Goal: Task Accomplishment & Management: Complete application form

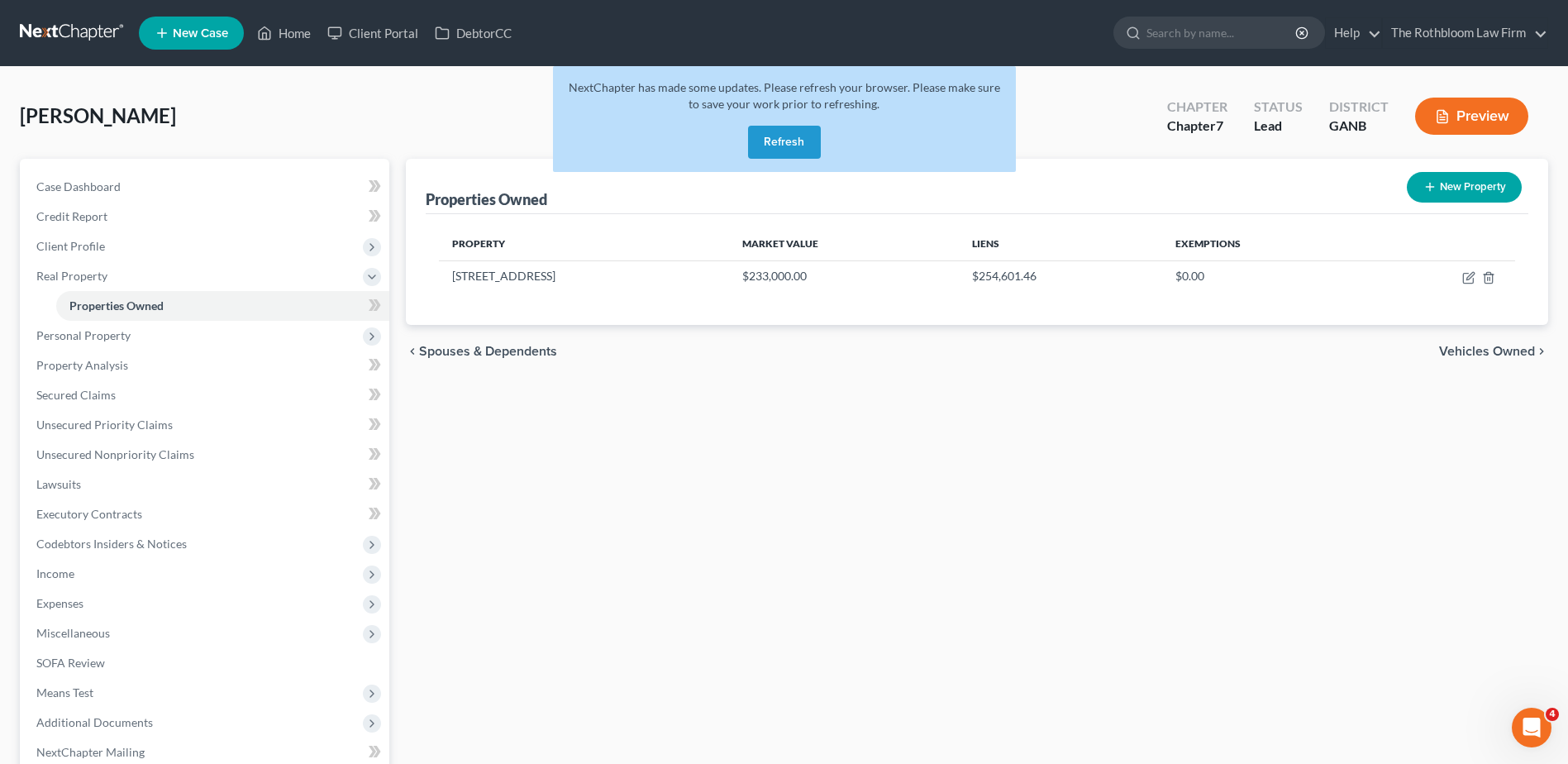
scroll to position [720, 0]
click at [760, 145] on button "Refresh" at bounding box center [784, 143] width 73 height 33
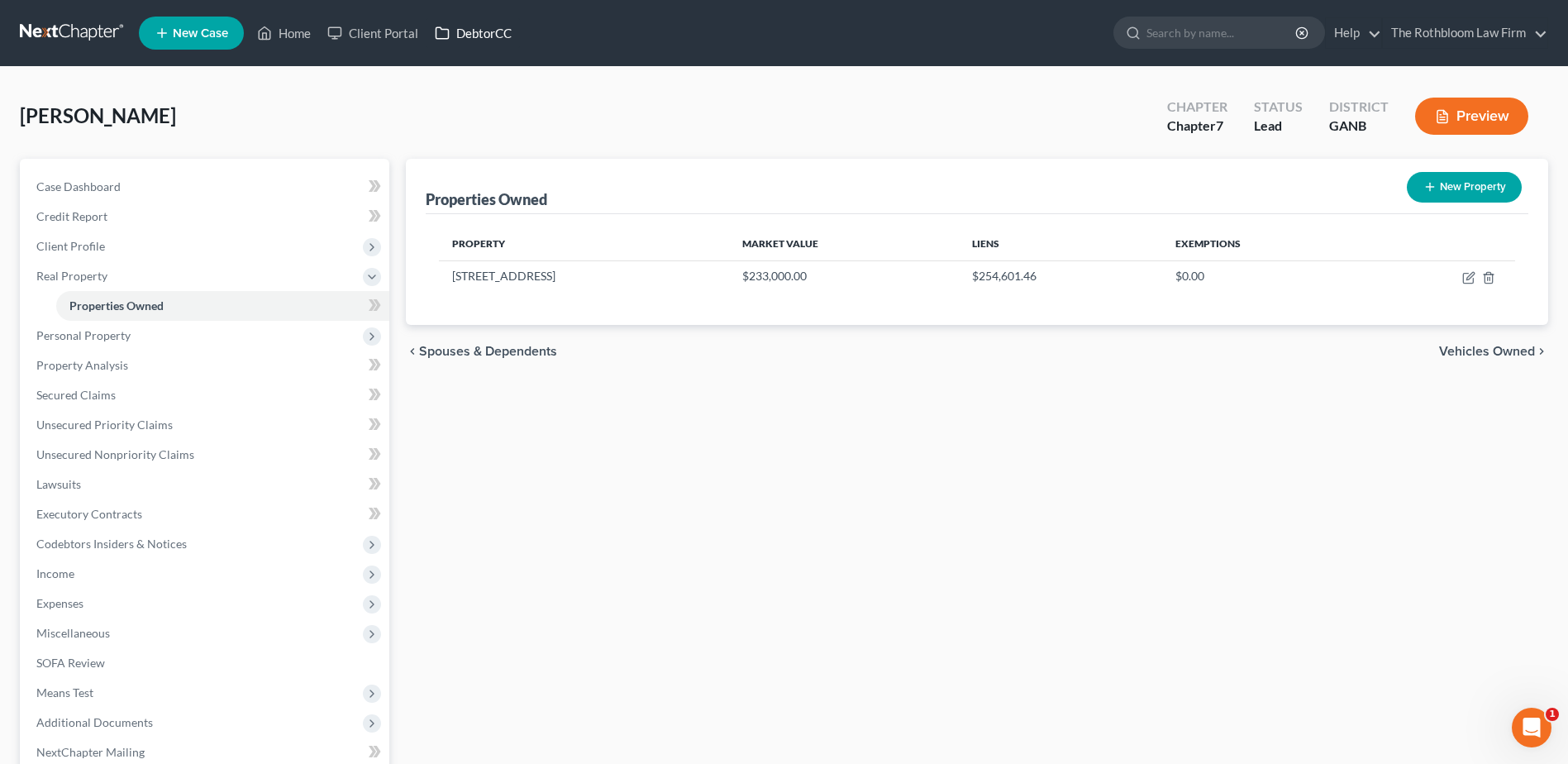
click at [471, 42] on link "DebtorCC" at bounding box center [473, 33] width 93 height 30
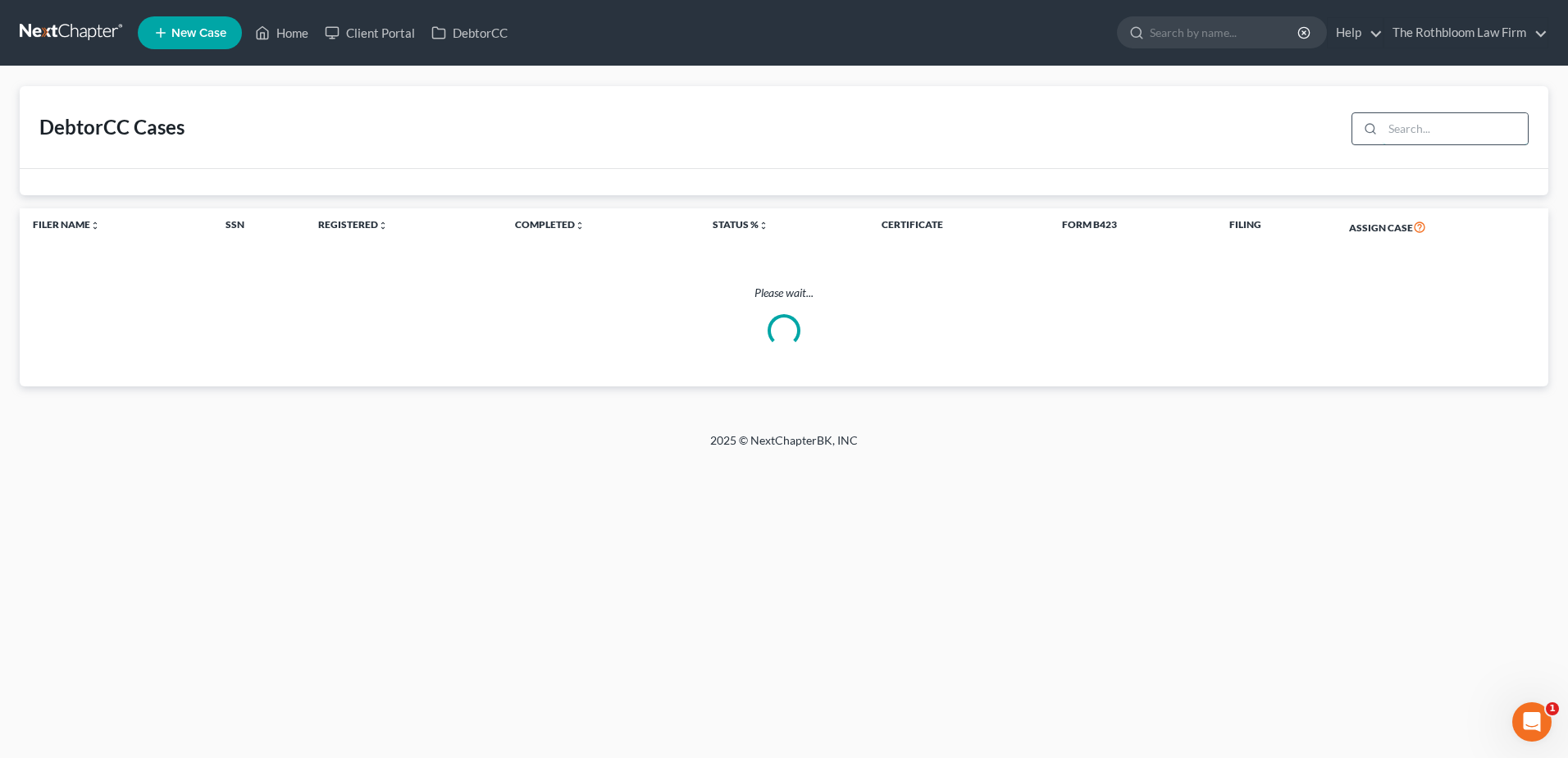
click at [1439, 125] on input "search" at bounding box center [1454, 129] width 145 height 31
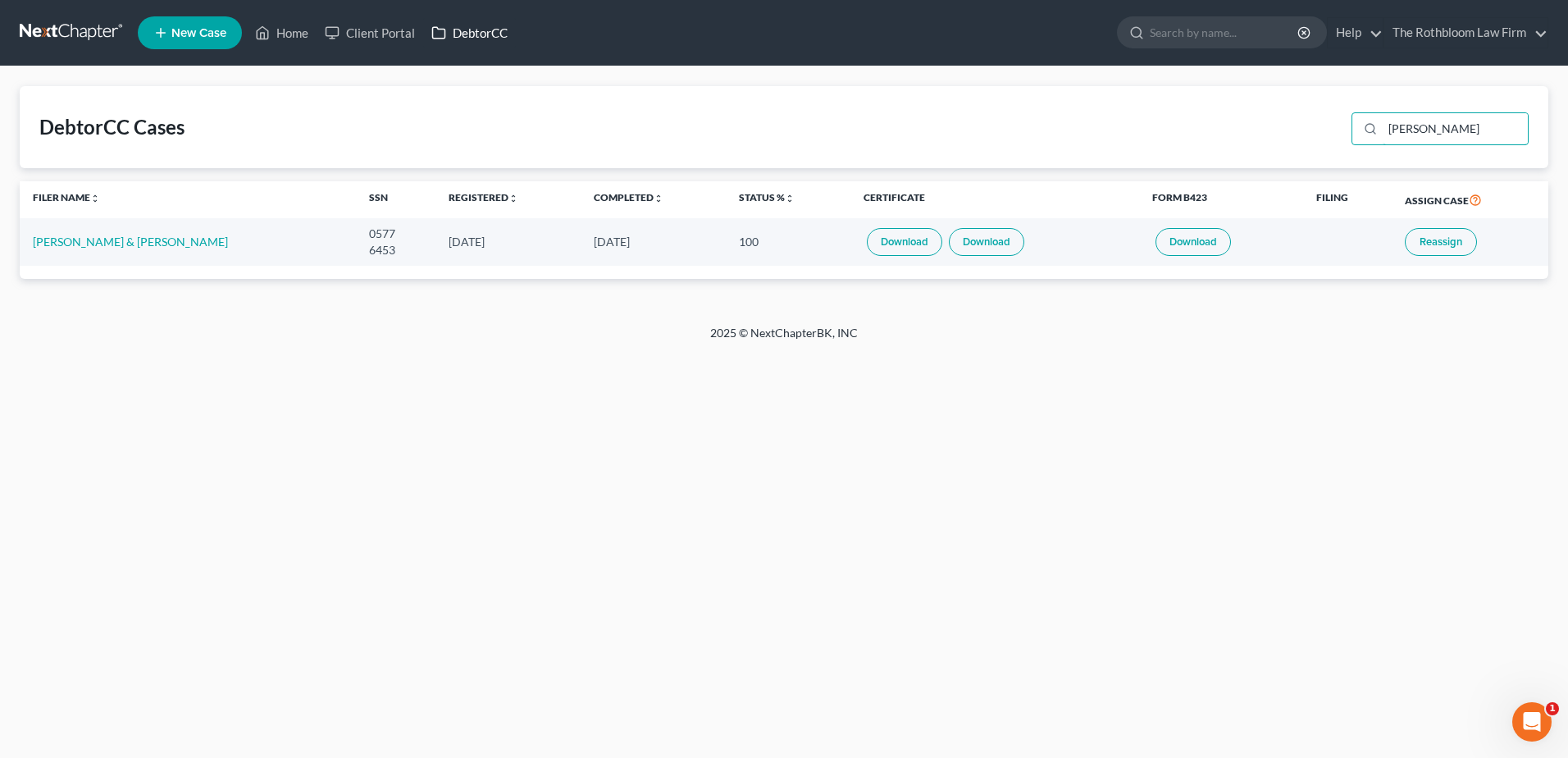
type input "[PERSON_NAME]"
click at [474, 37] on link "DebtorCC" at bounding box center [469, 33] width 92 height 30
click at [1529, 35] on link "The Rothbloom Law Firm" at bounding box center [1466, 33] width 164 height 30
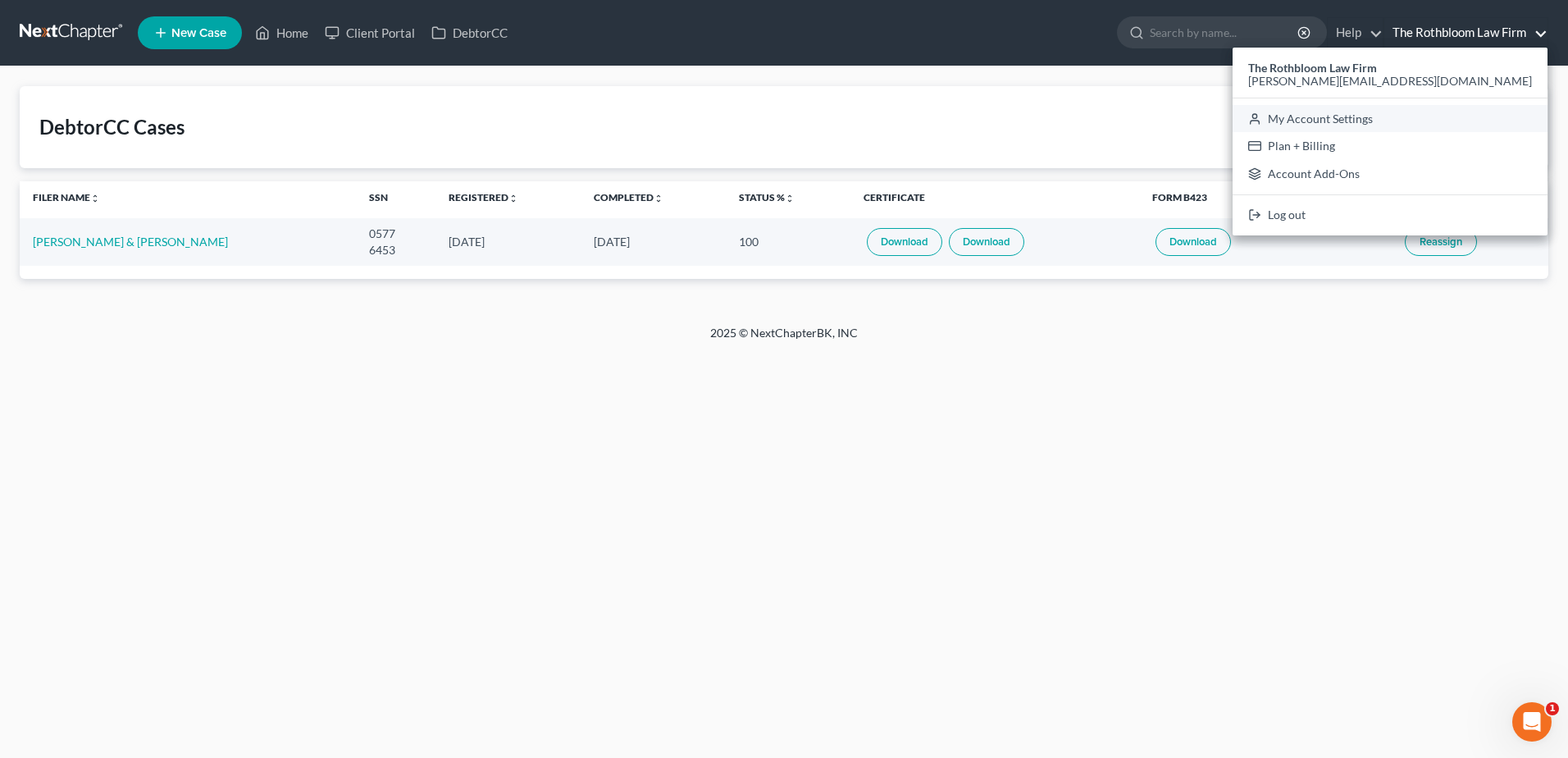
click at [1440, 115] on link "My Account Settings" at bounding box center [1389, 118] width 315 height 28
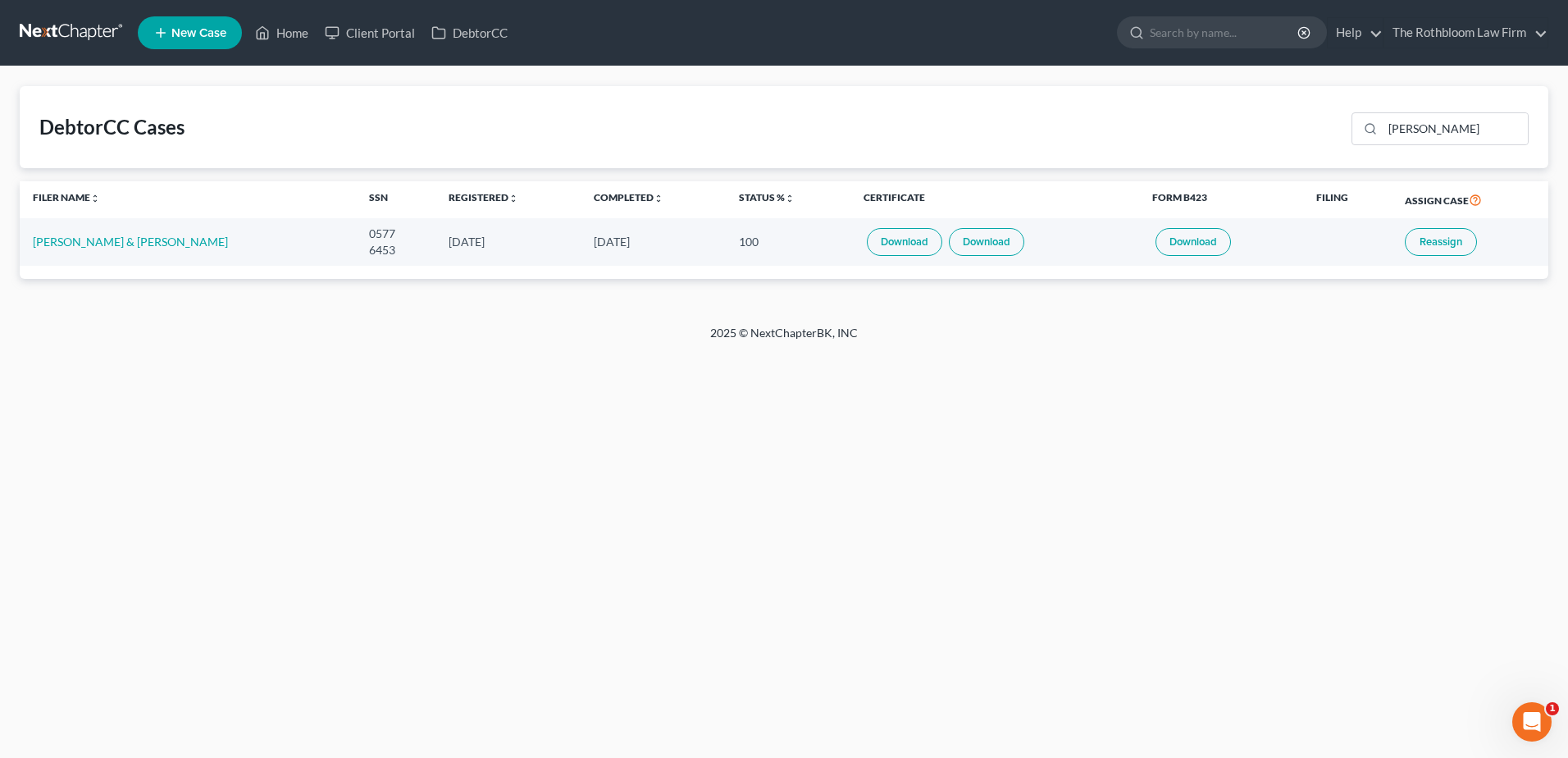
select select "24"
select select "10"
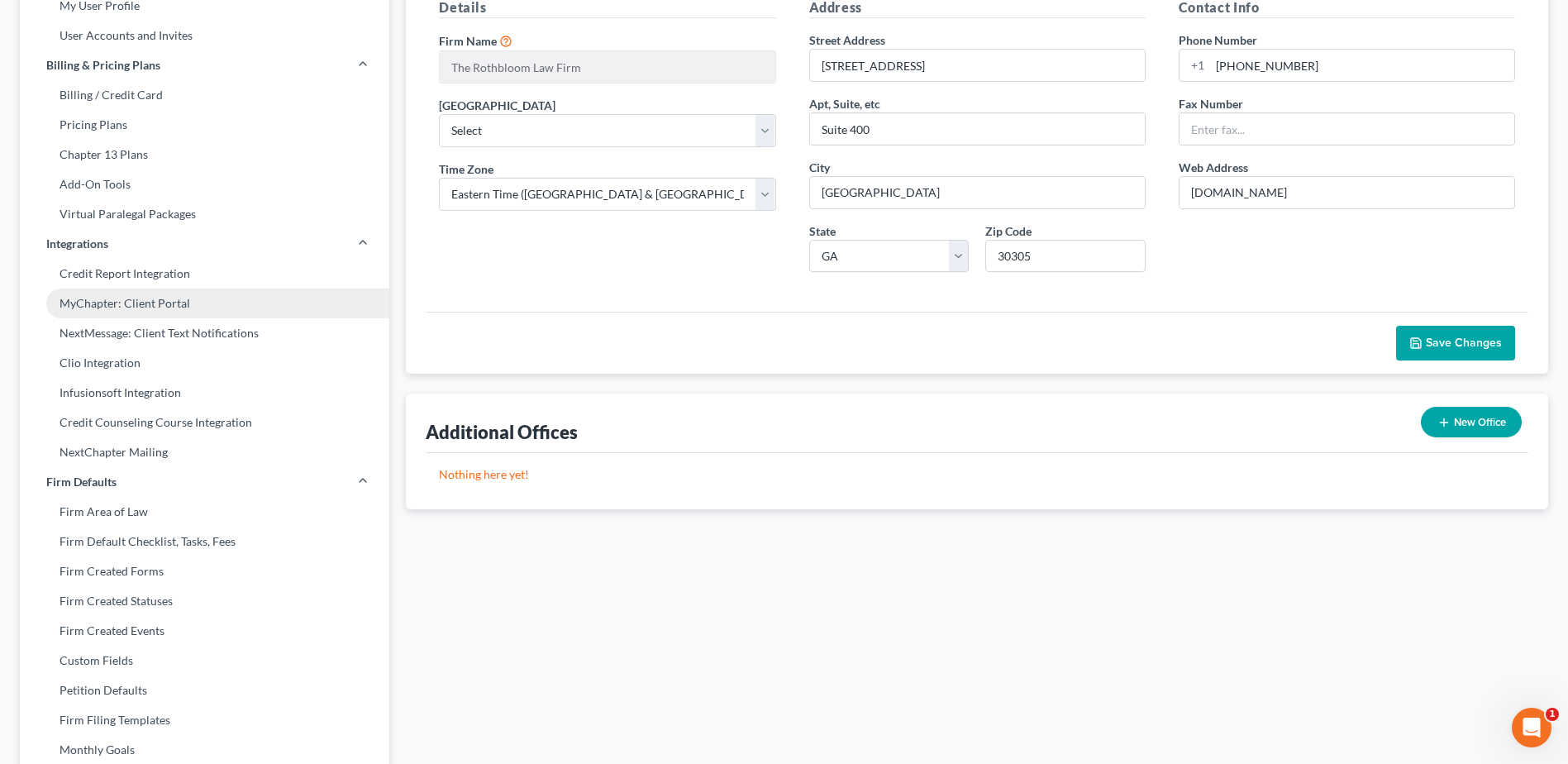
scroll to position [166, 0]
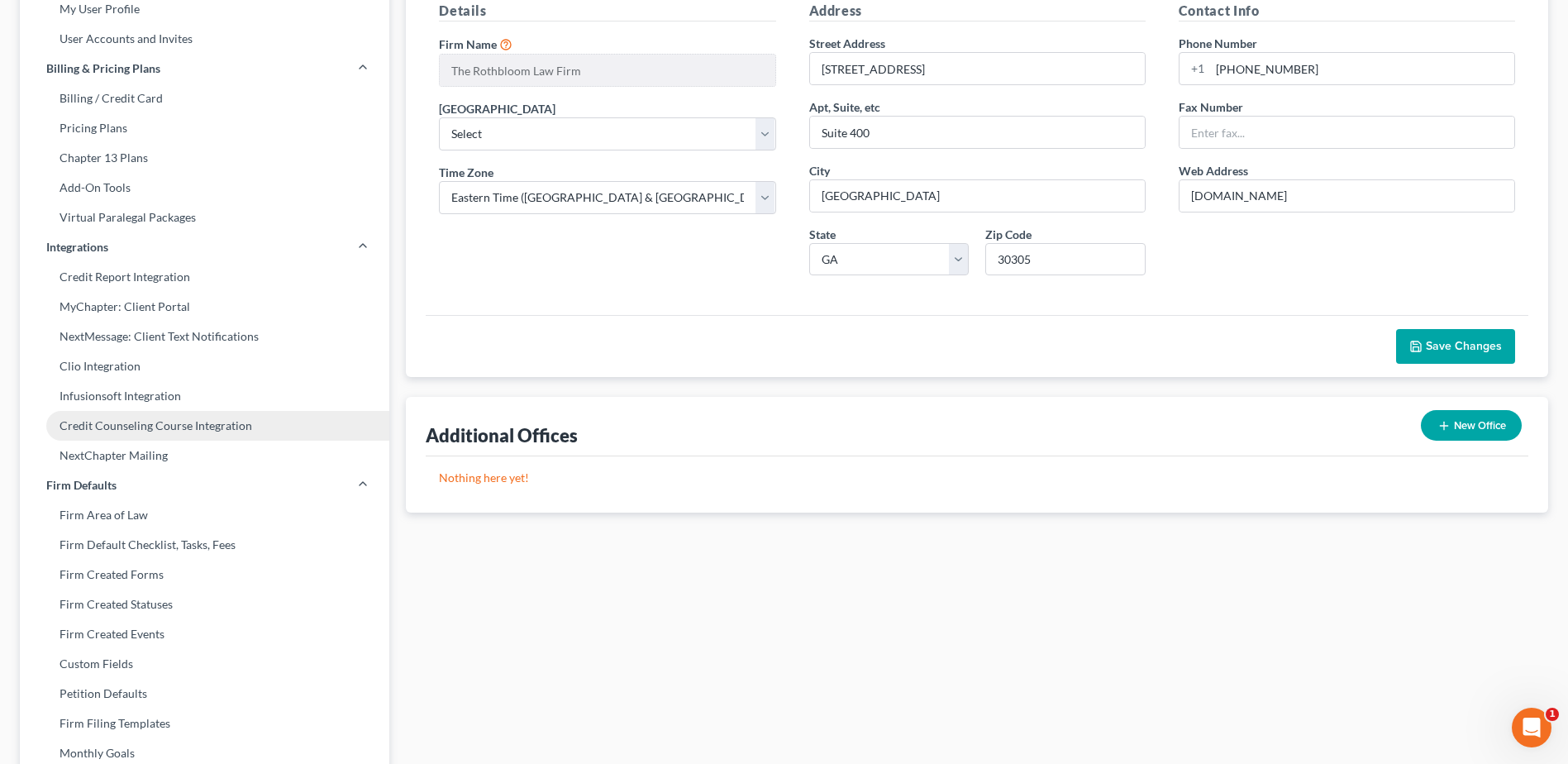
click at [144, 429] on link "Credit Counseling Course Integration" at bounding box center [204, 426] width 369 height 30
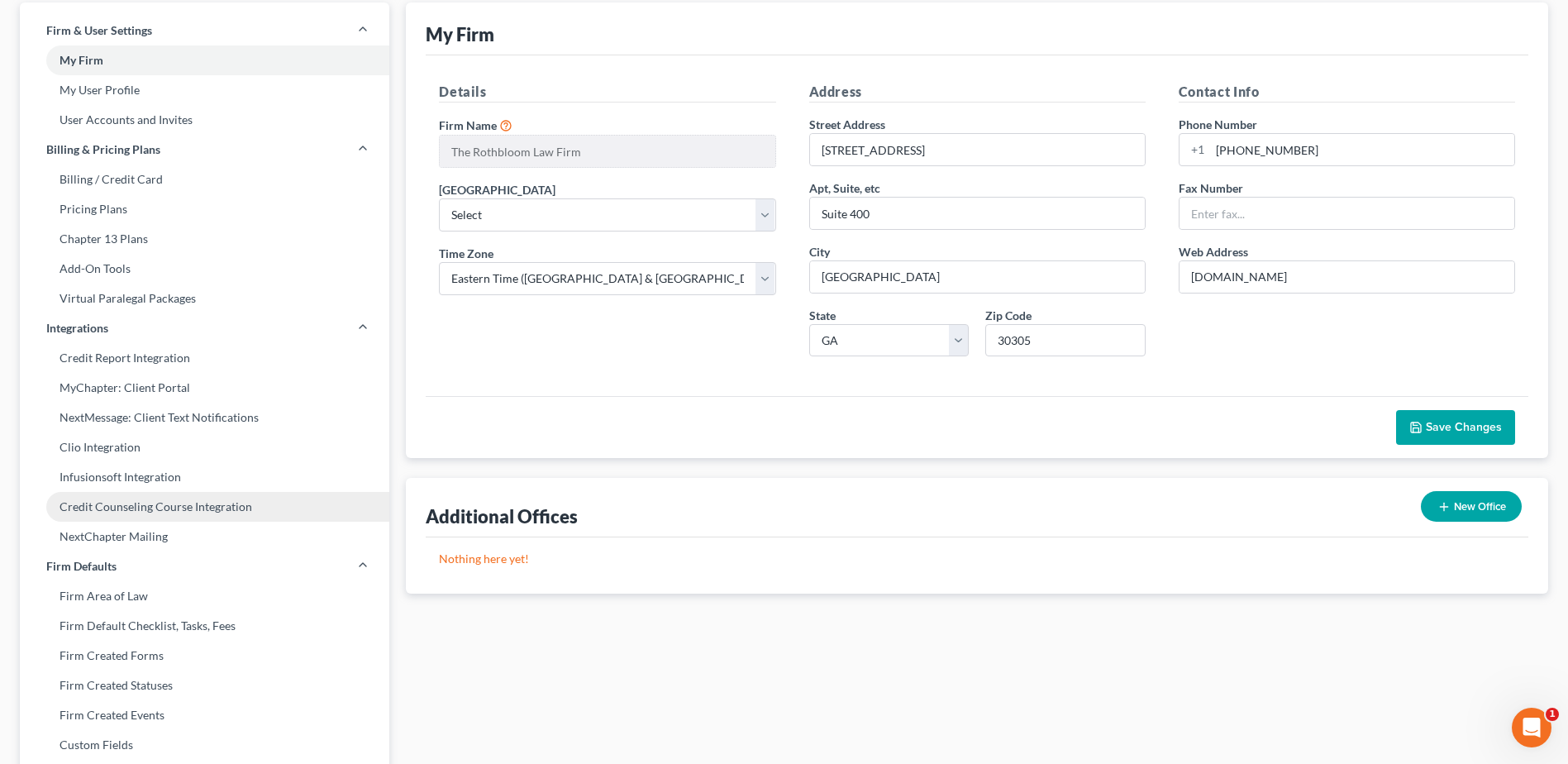
select select "1"
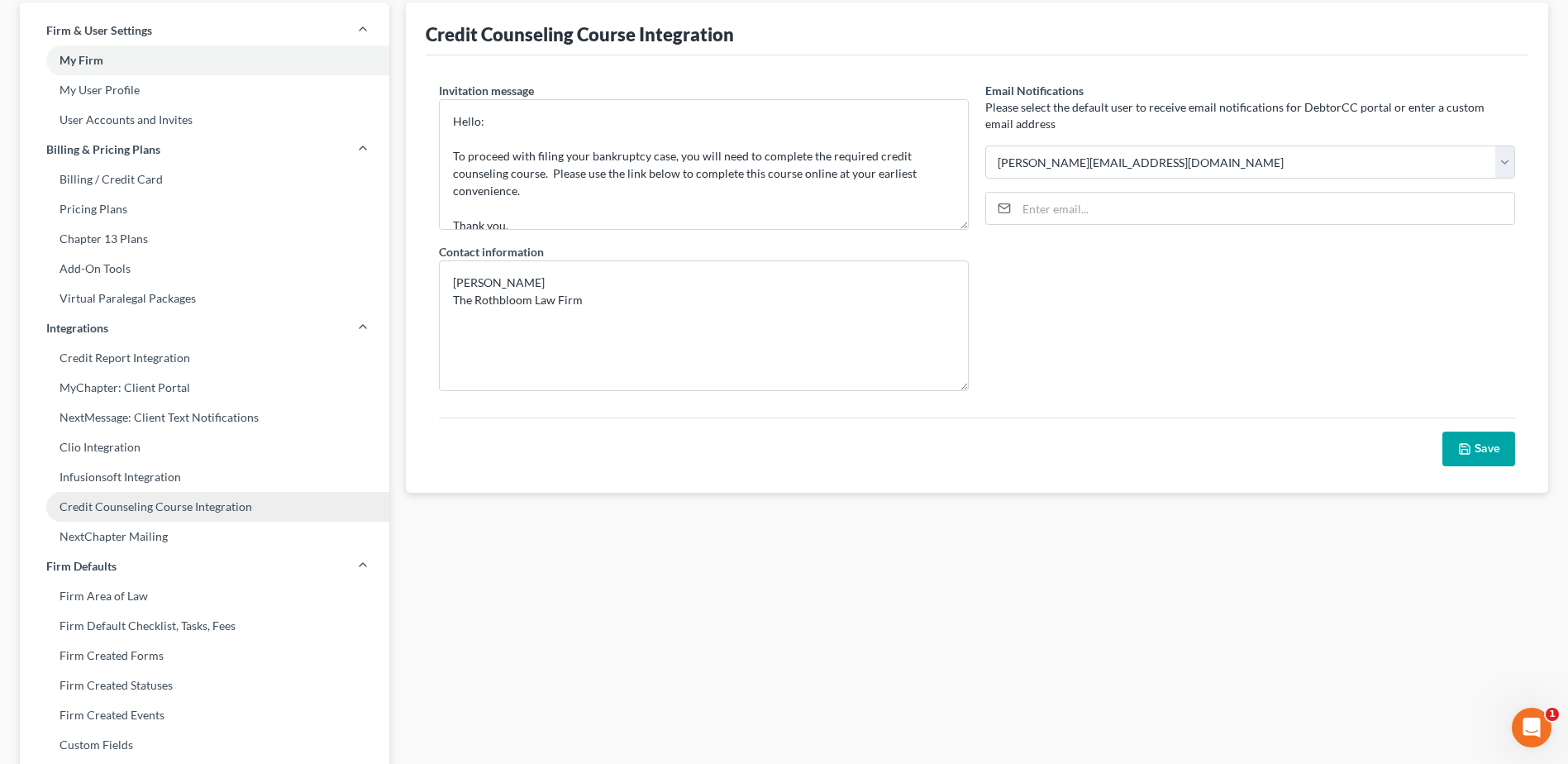
scroll to position [0, 0]
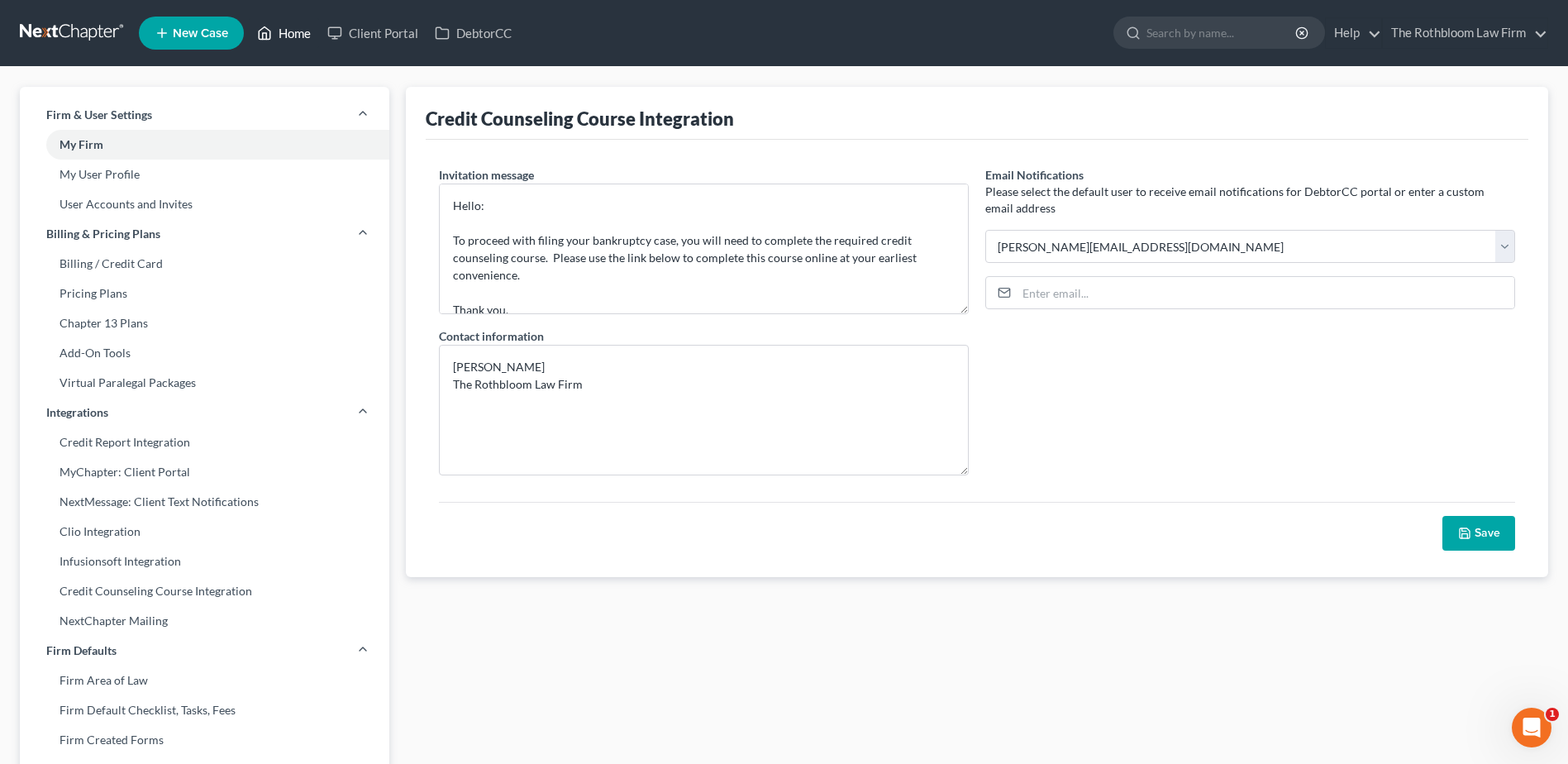
click at [305, 36] on link "Home" at bounding box center [284, 33] width 70 height 30
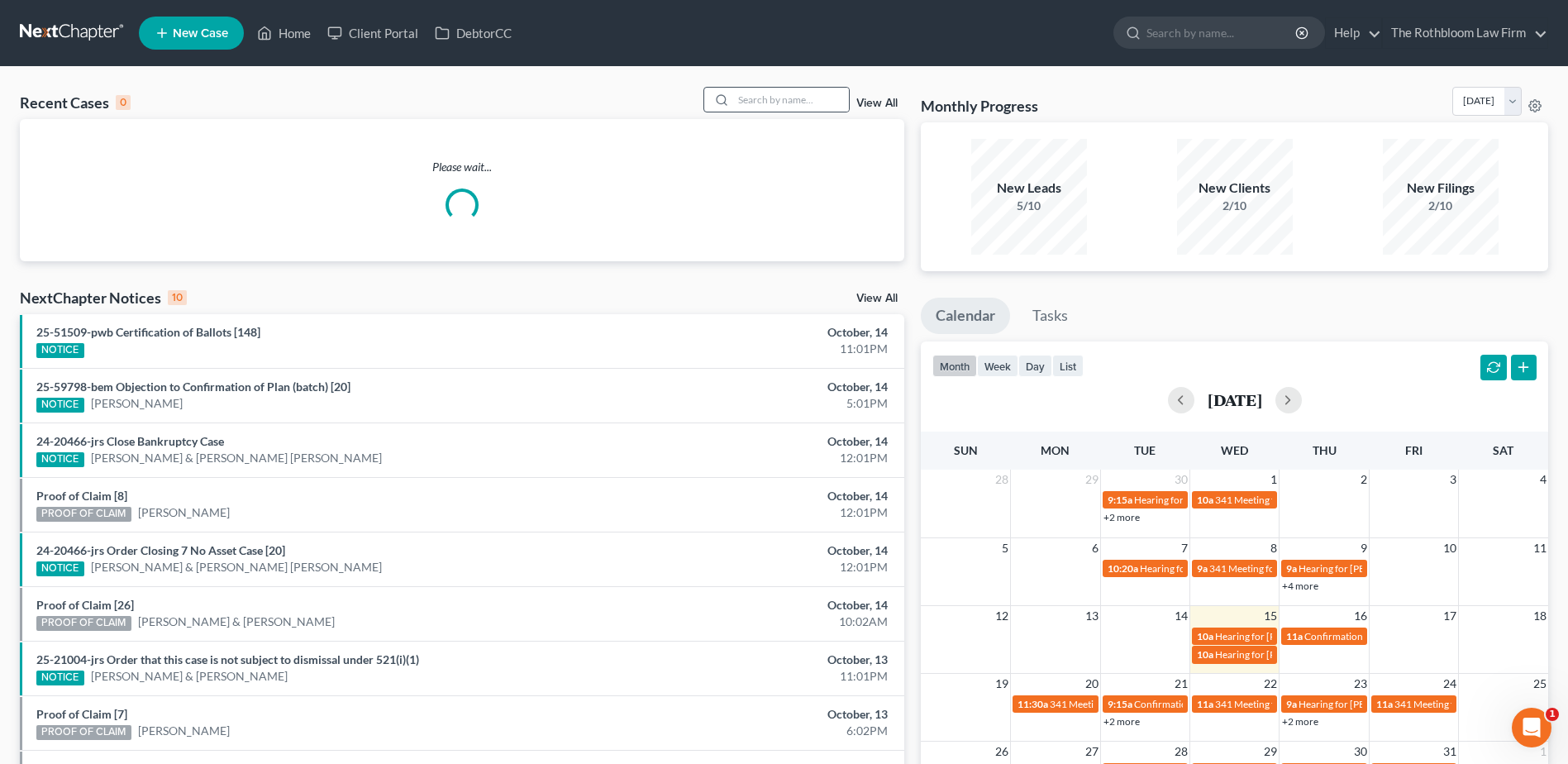
click at [725, 95] on circle at bounding box center [720, 99] width 9 height 9
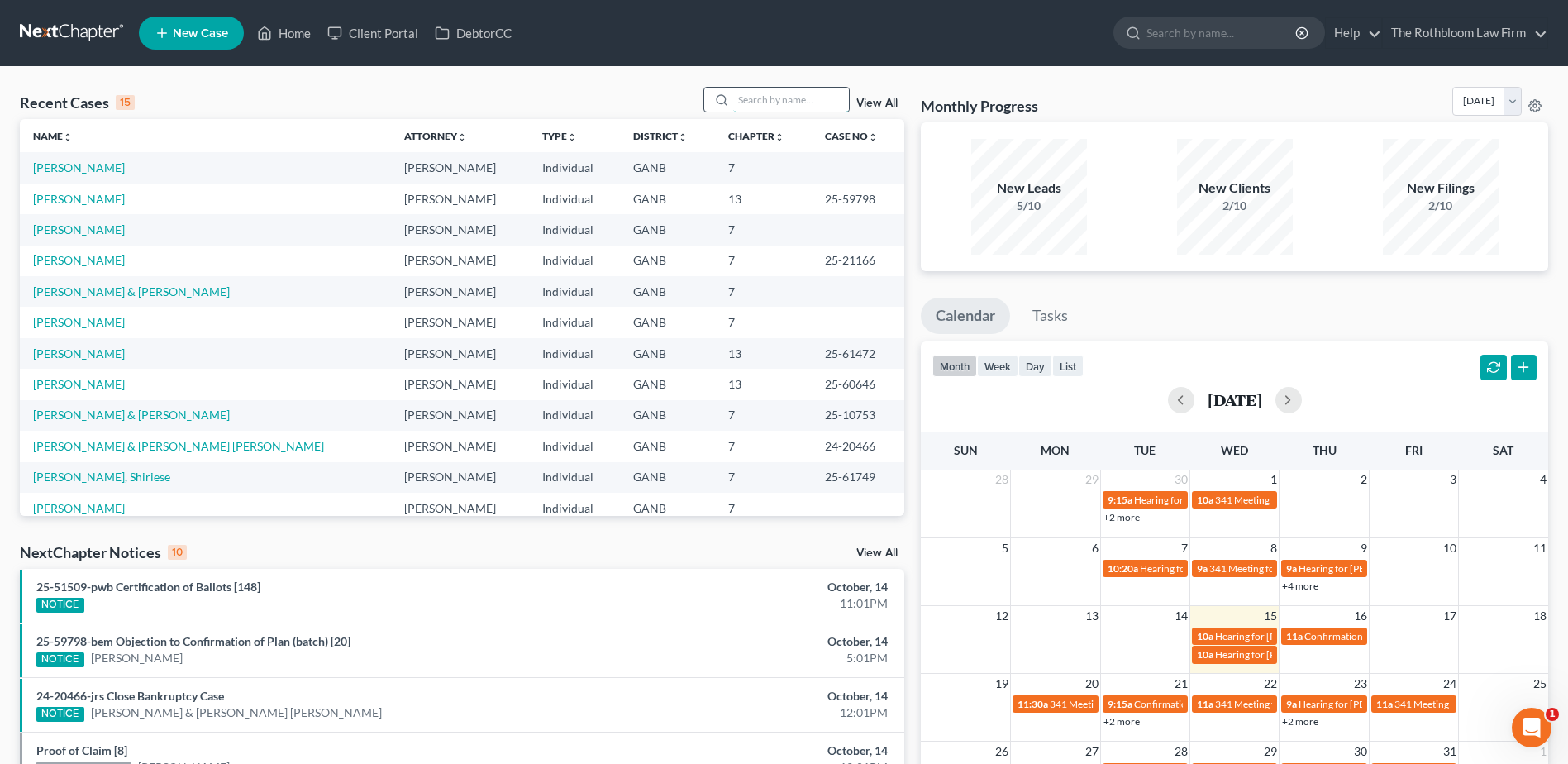
click at [779, 92] on input "search" at bounding box center [790, 99] width 115 height 24
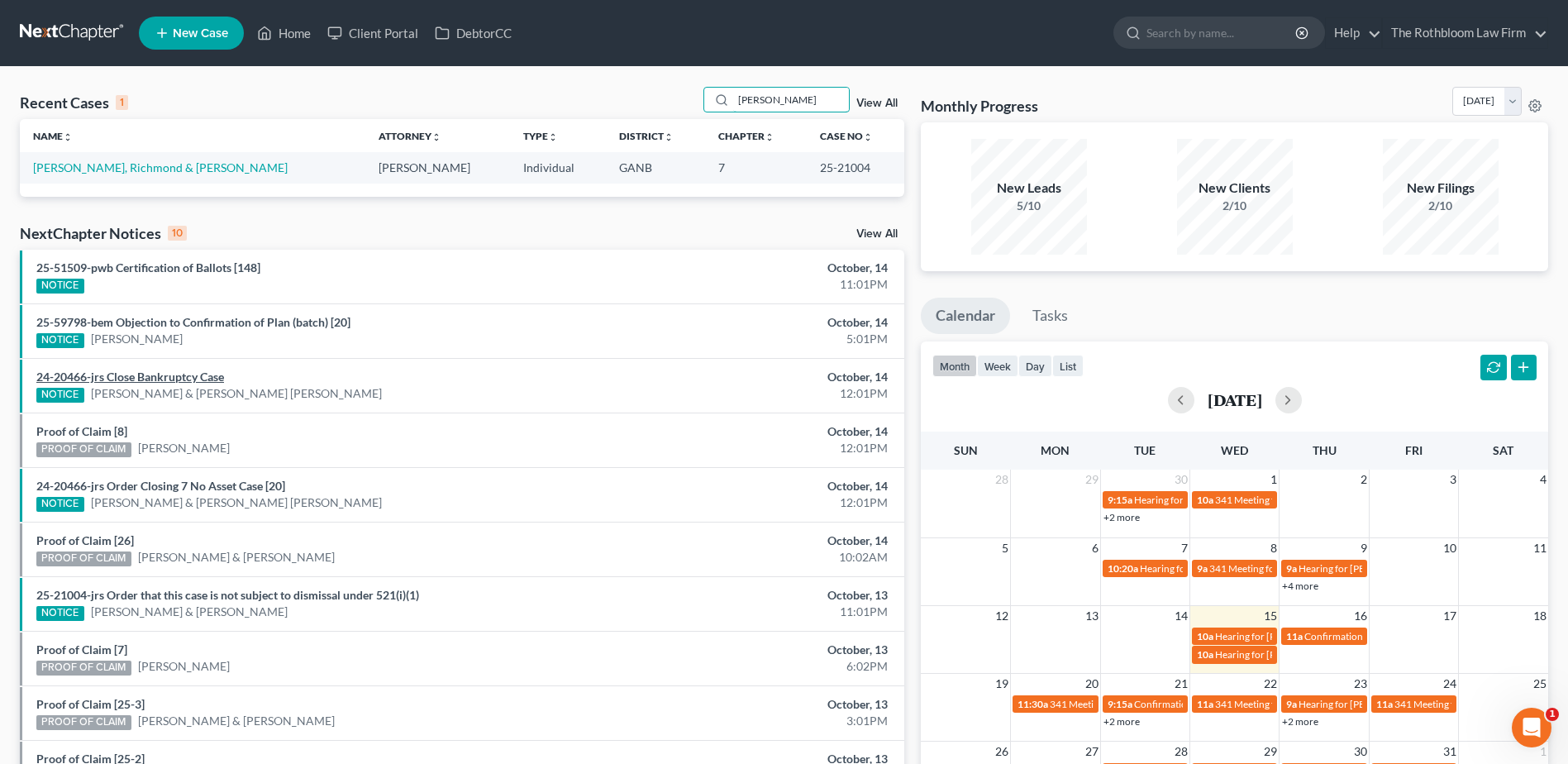
type input "[PERSON_NAME]"
click at [57, 167] on link "[PERSON_NAME], Richmond & [PERSON_NAME]" at bounding box center [160, 167] width 255 height 14
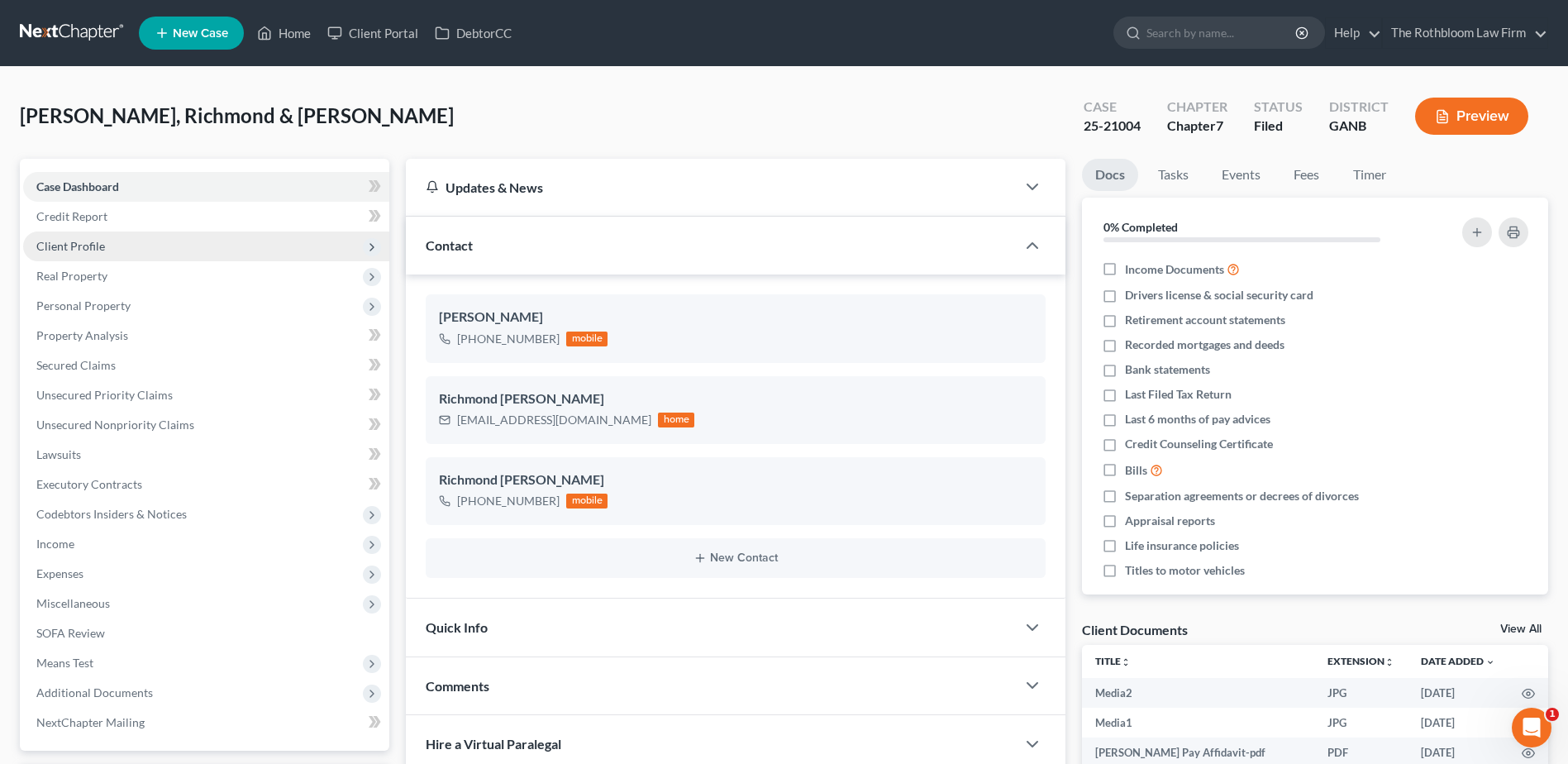
scroll to position [457, 0]
click at [79, 245] on span "Client Profile" at bounding box center [71, 245] width 69 height 14
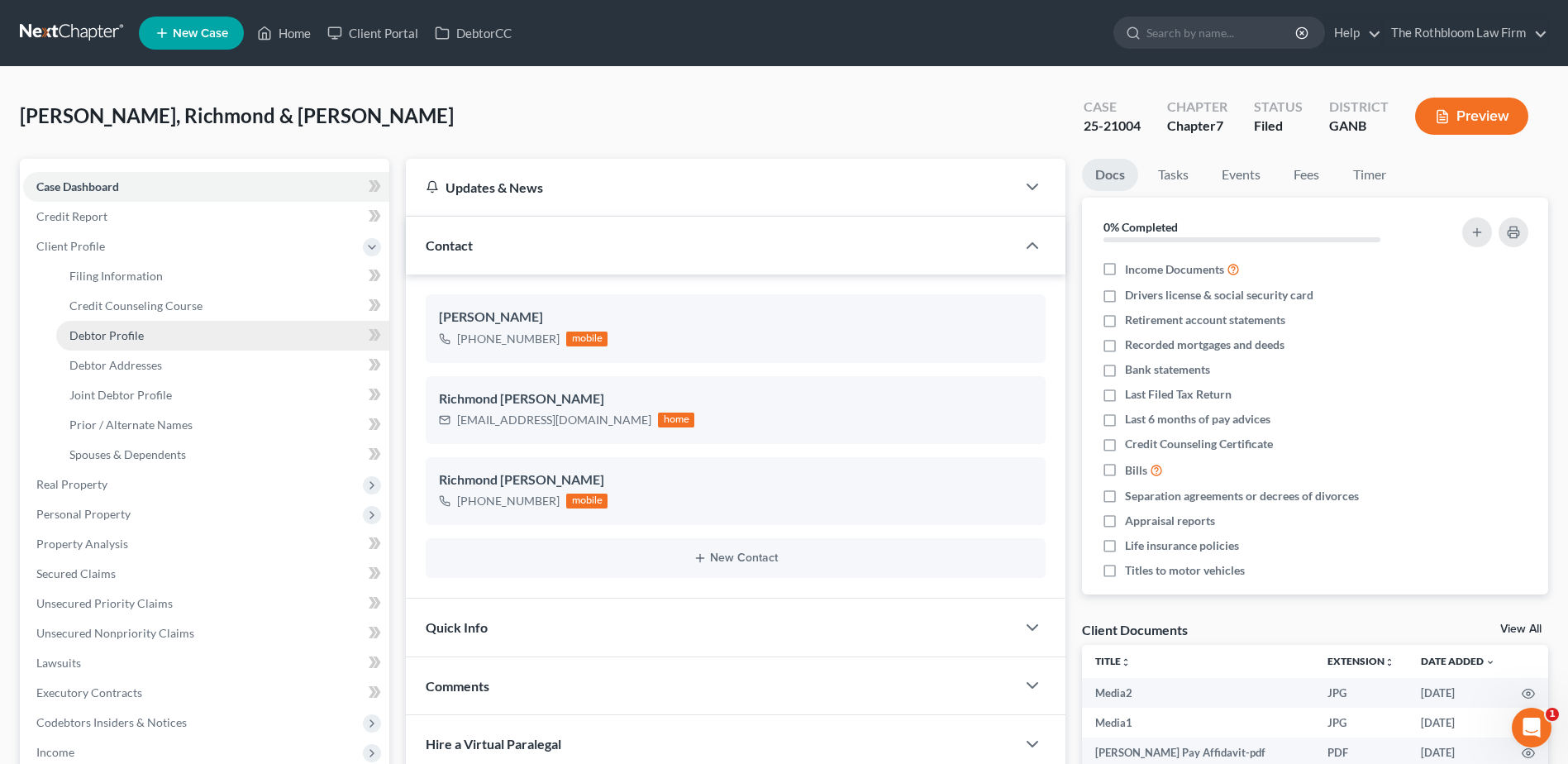
click at [129, 338] on span "Debtor Profile" at bounding box center [107, 334] width 75 height 14
select select "1"
select select "4"
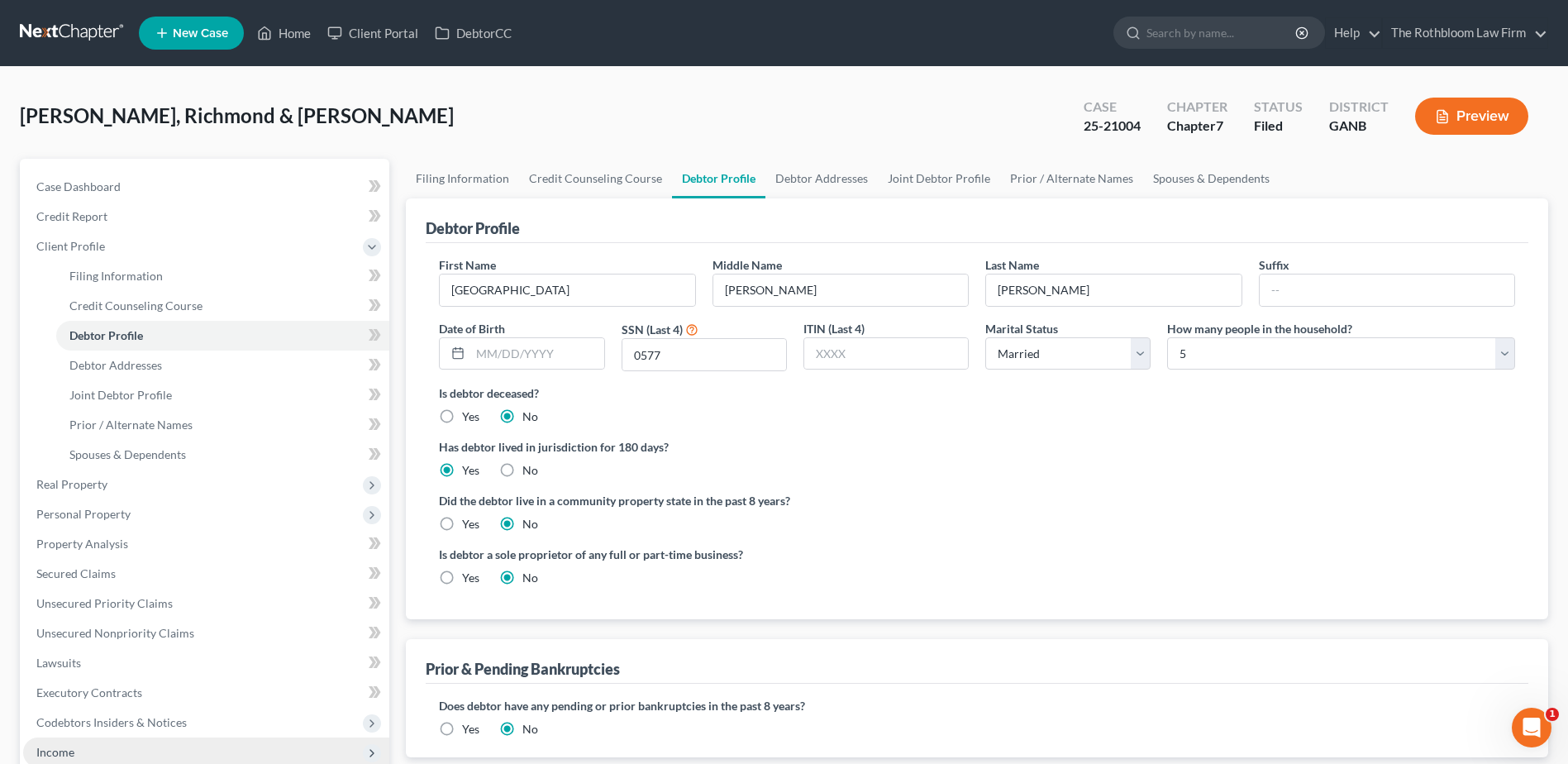
scroll to position [331, 0]
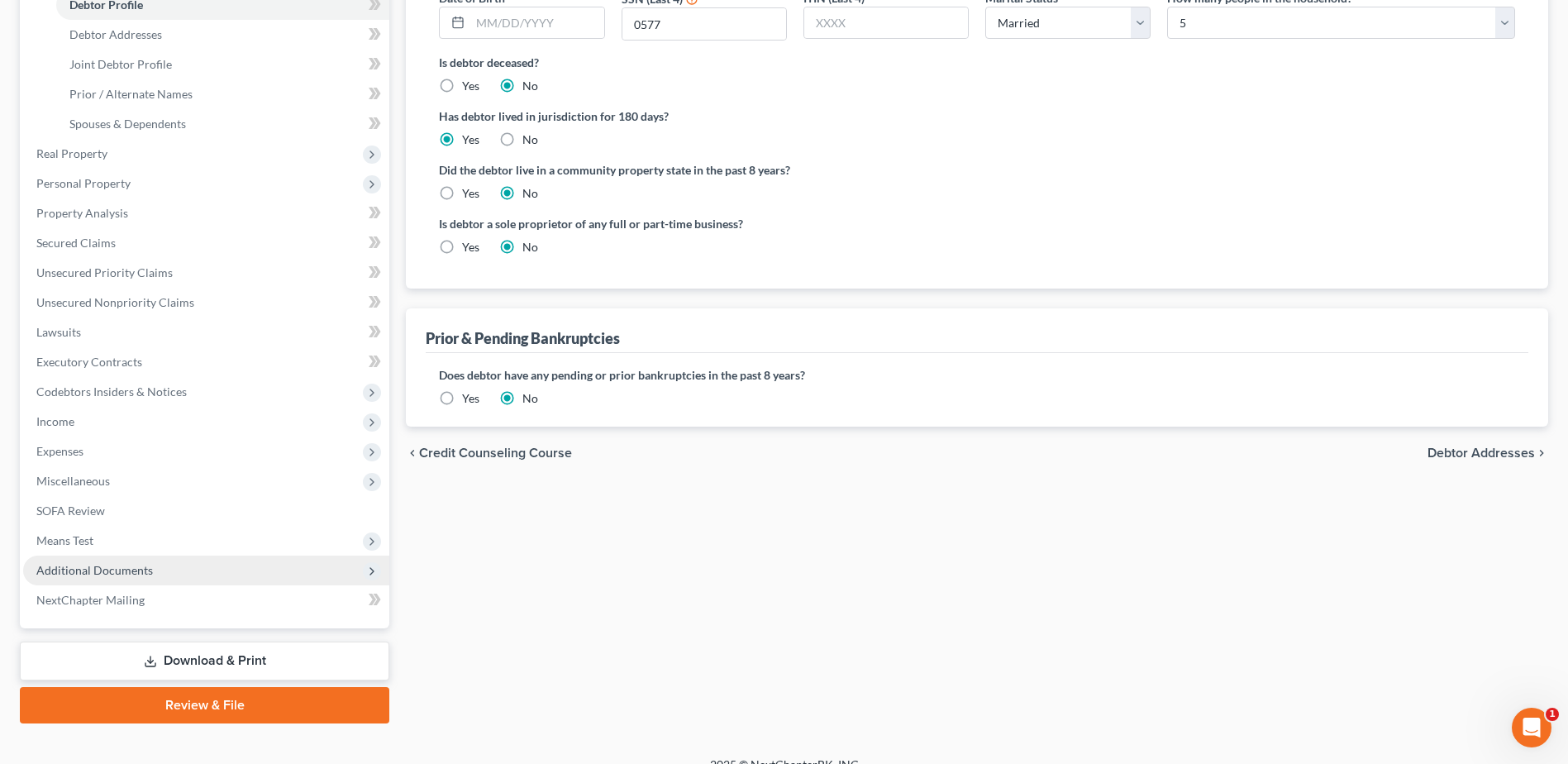
click at [112, 570] on span "Additional Documents" at bounding box center [95, 570] width 116 height 14
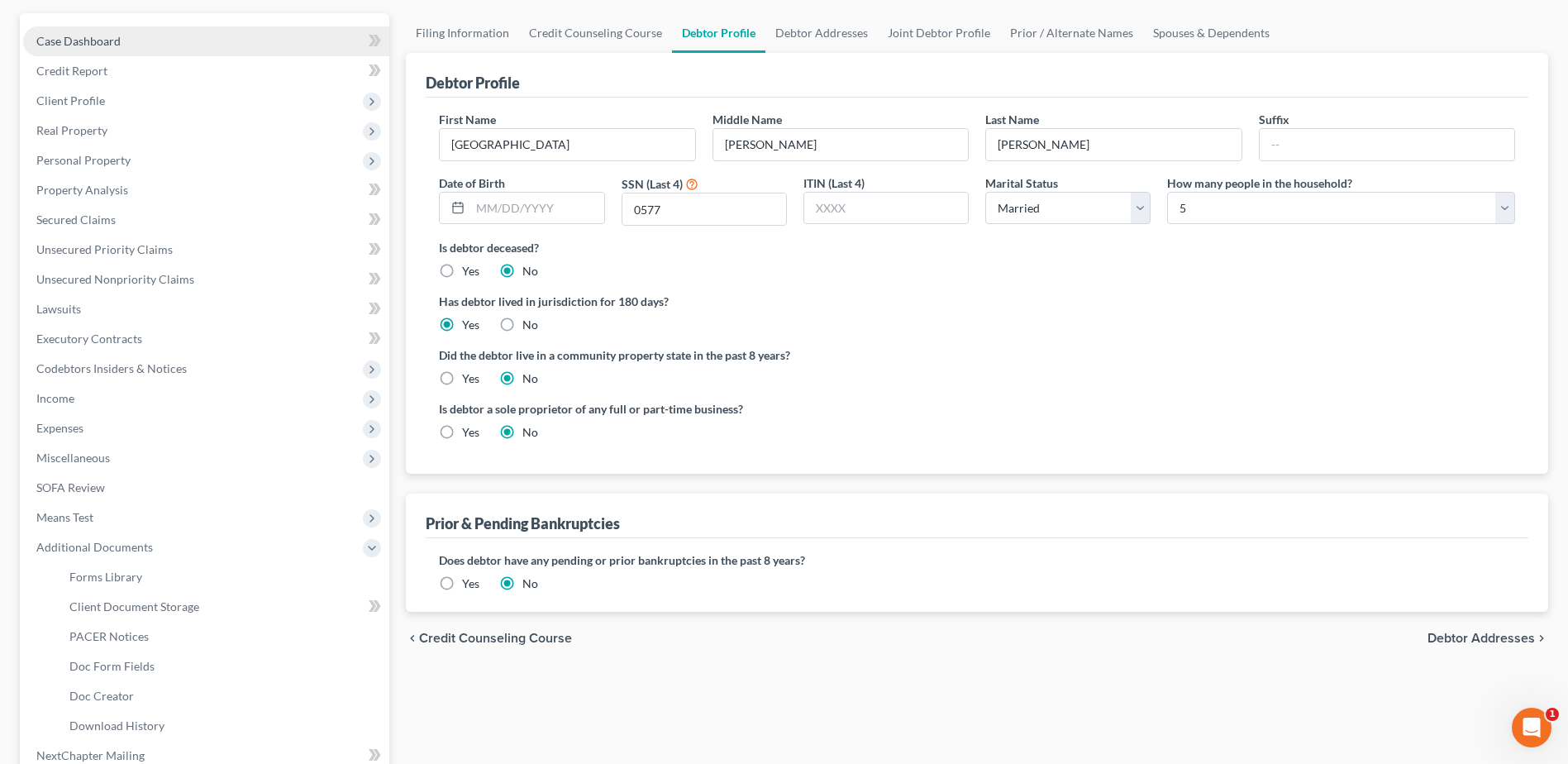
scroll to position [0, 0]
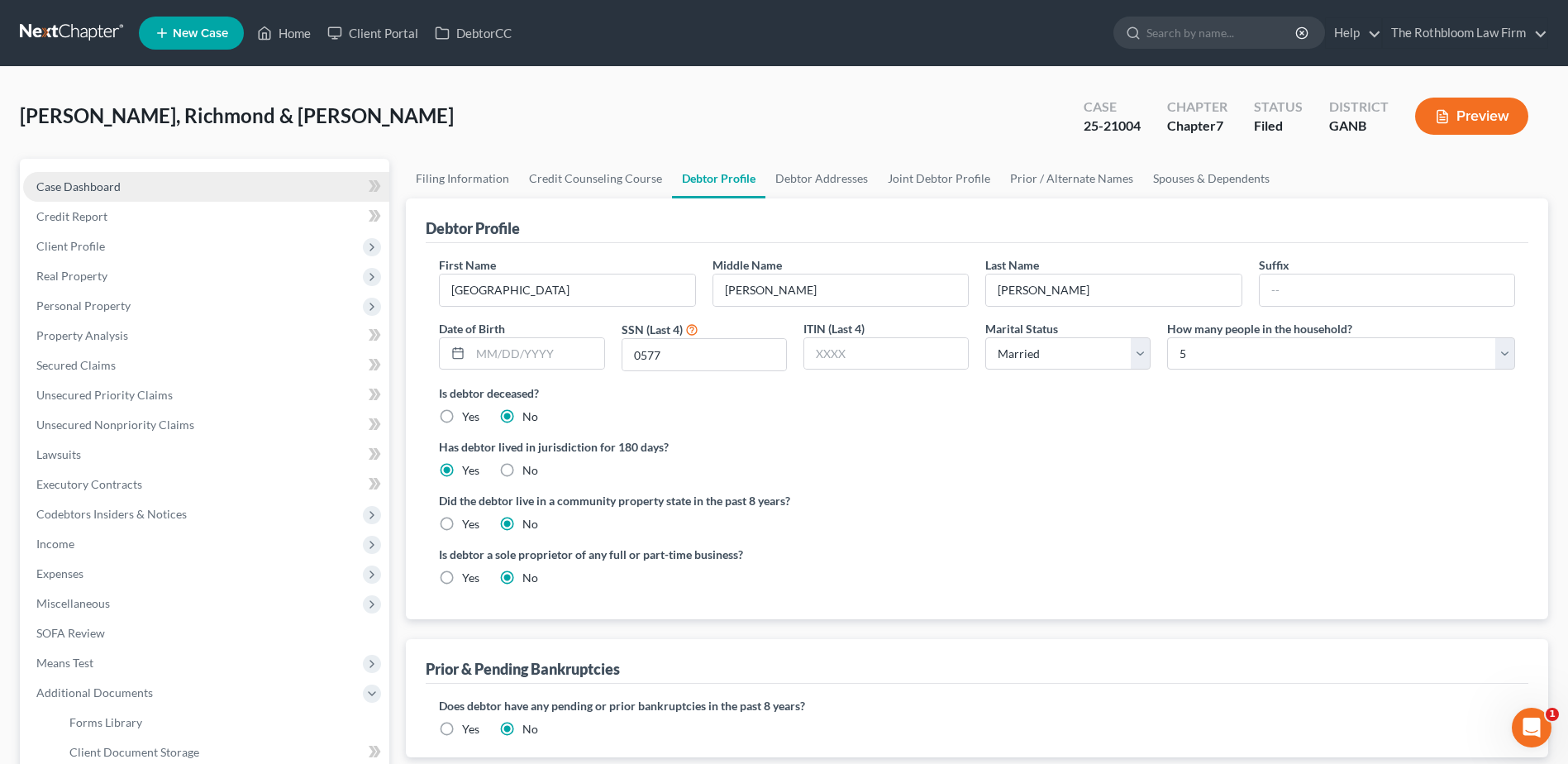
click at [70, 185] on span "Case Dashboard" at bounding box center [79, 186] width 84 height 14
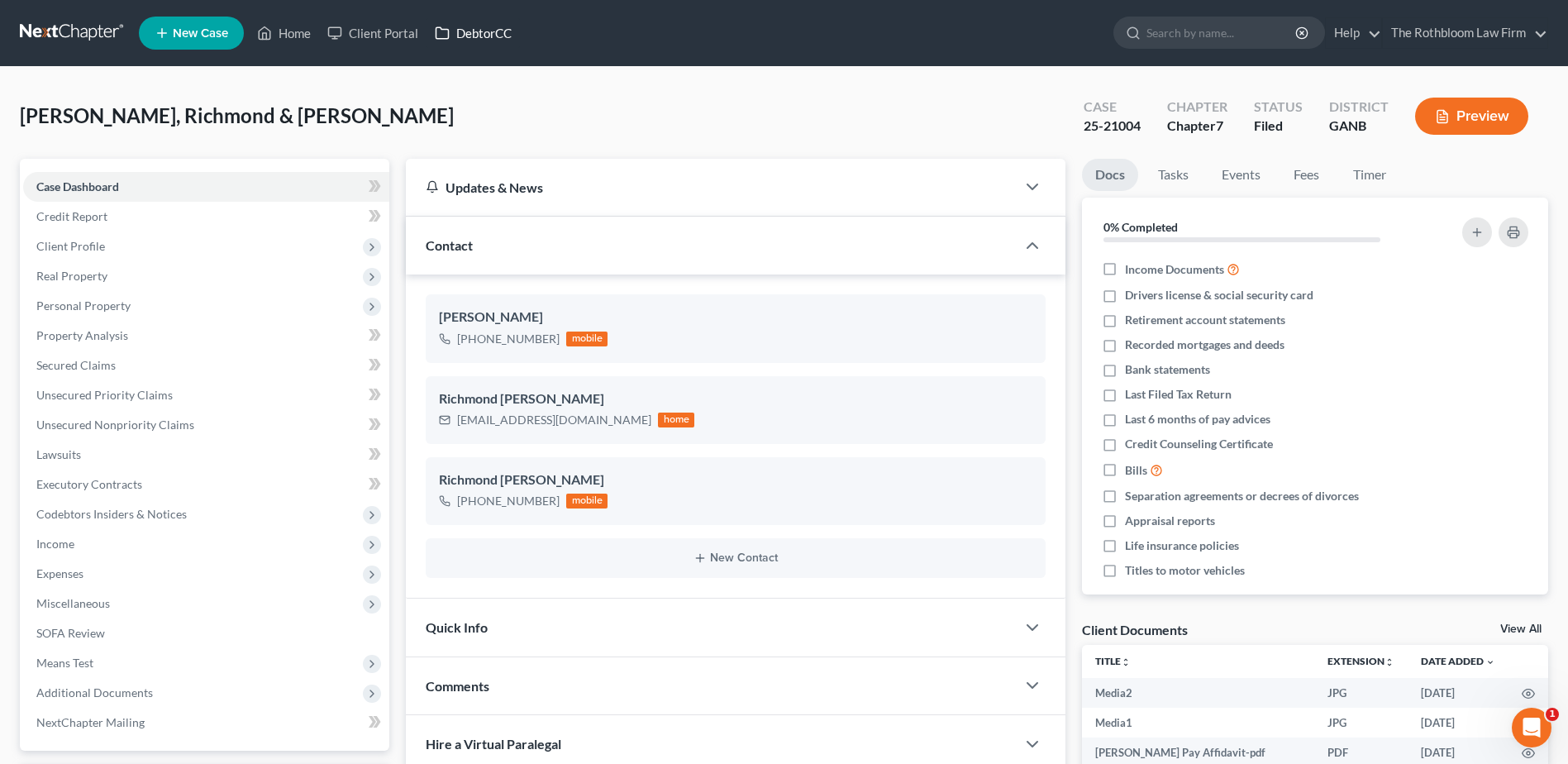
click at [480, 30] on link "DebtorCC" at bounding box center [473, 33] width 93 height 30
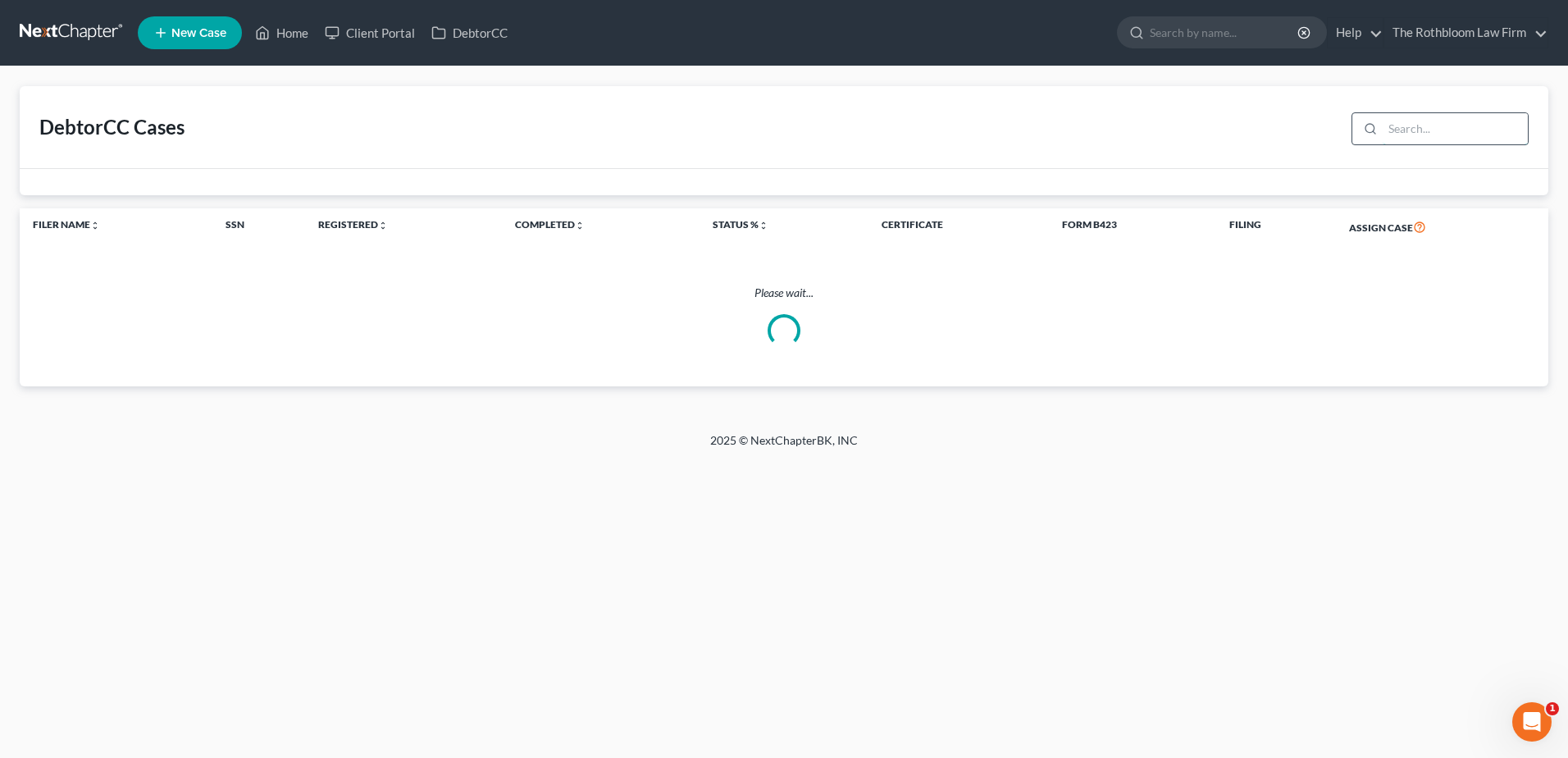
click at [1416, 132] on input "search" at bounding box center [1454, 129] width 145 height 31
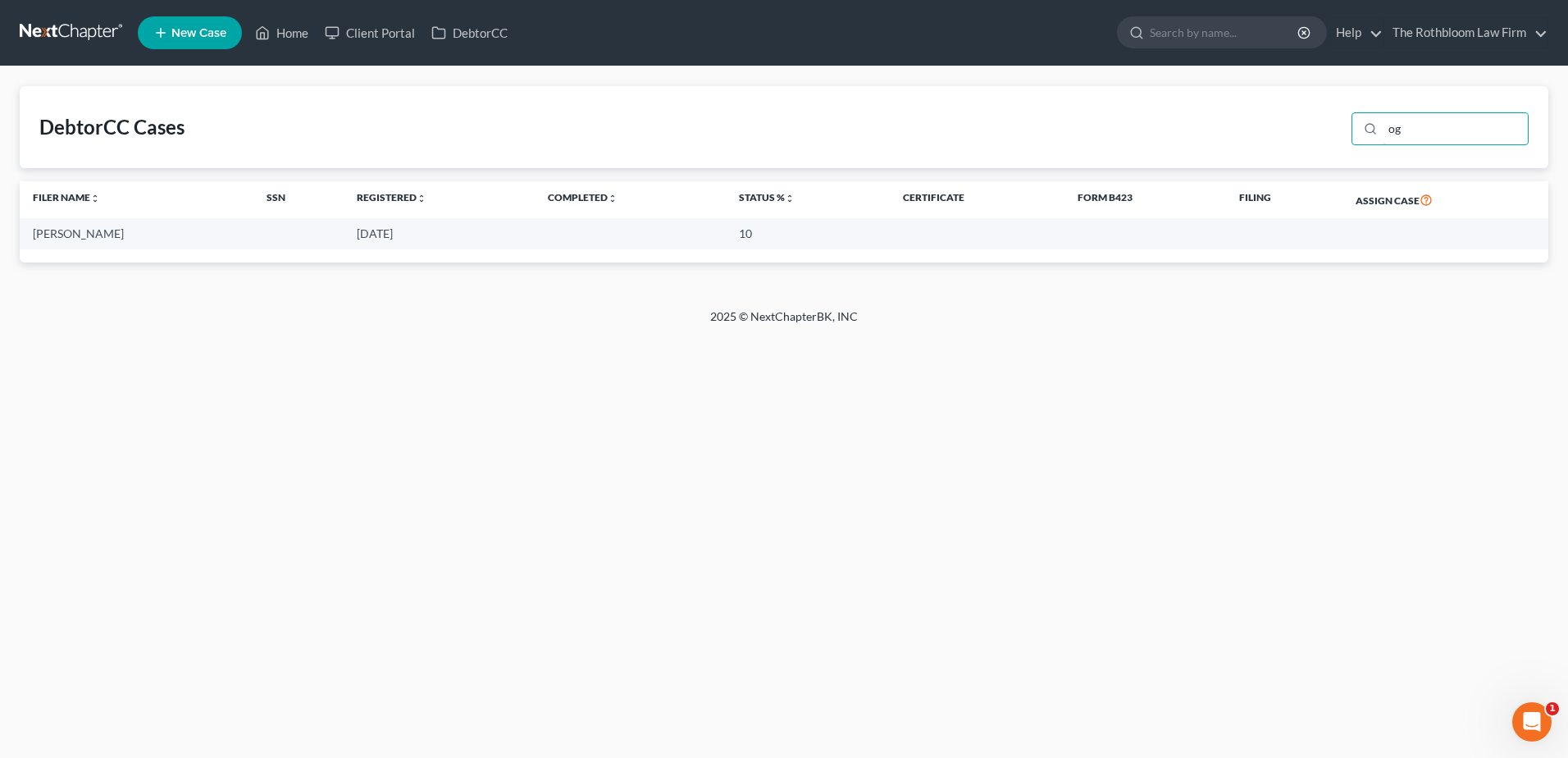
type input "o"
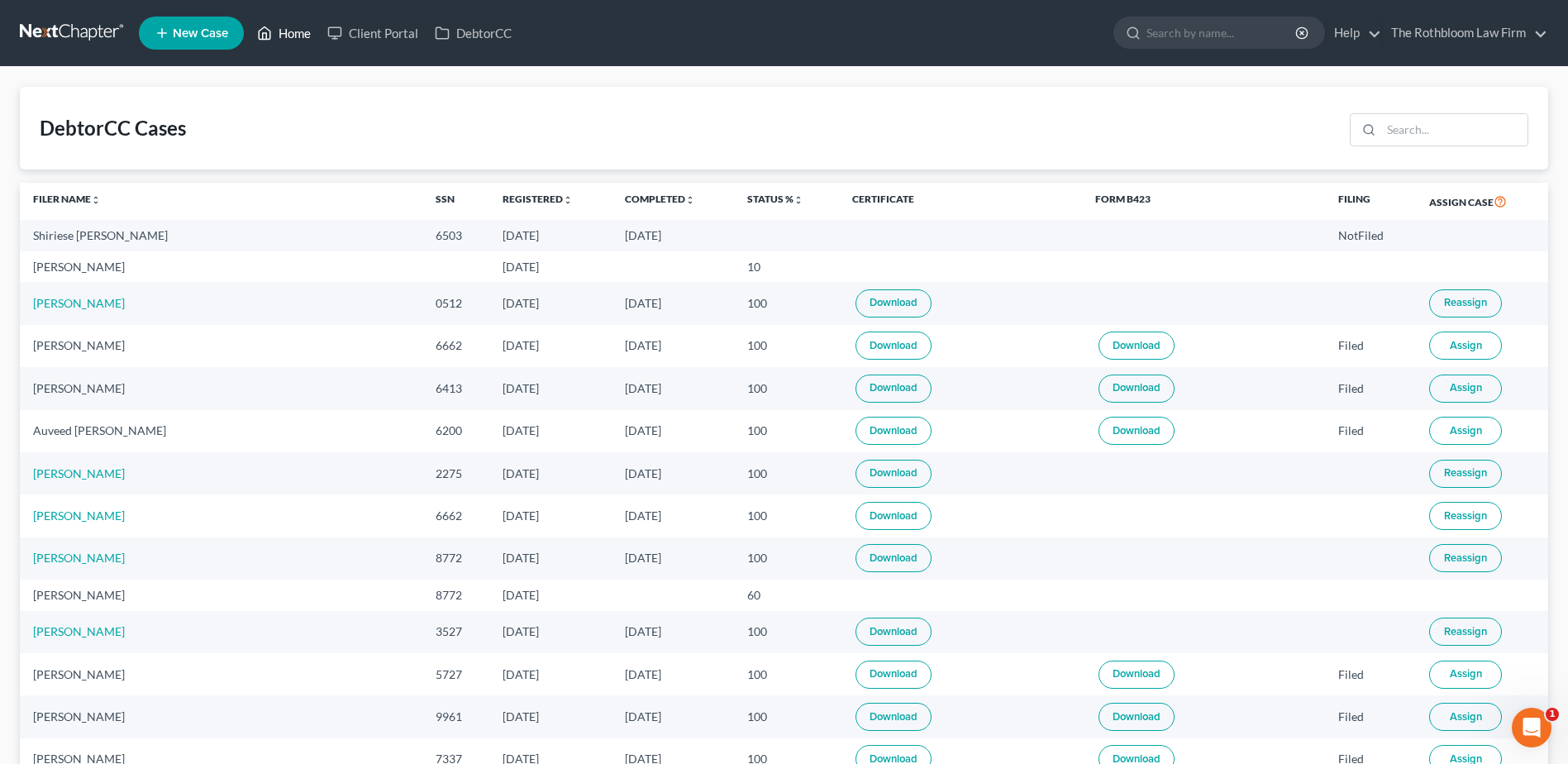
click at [294, 42] on link "Home" at bounding box center [284, 33] width 70 height 30
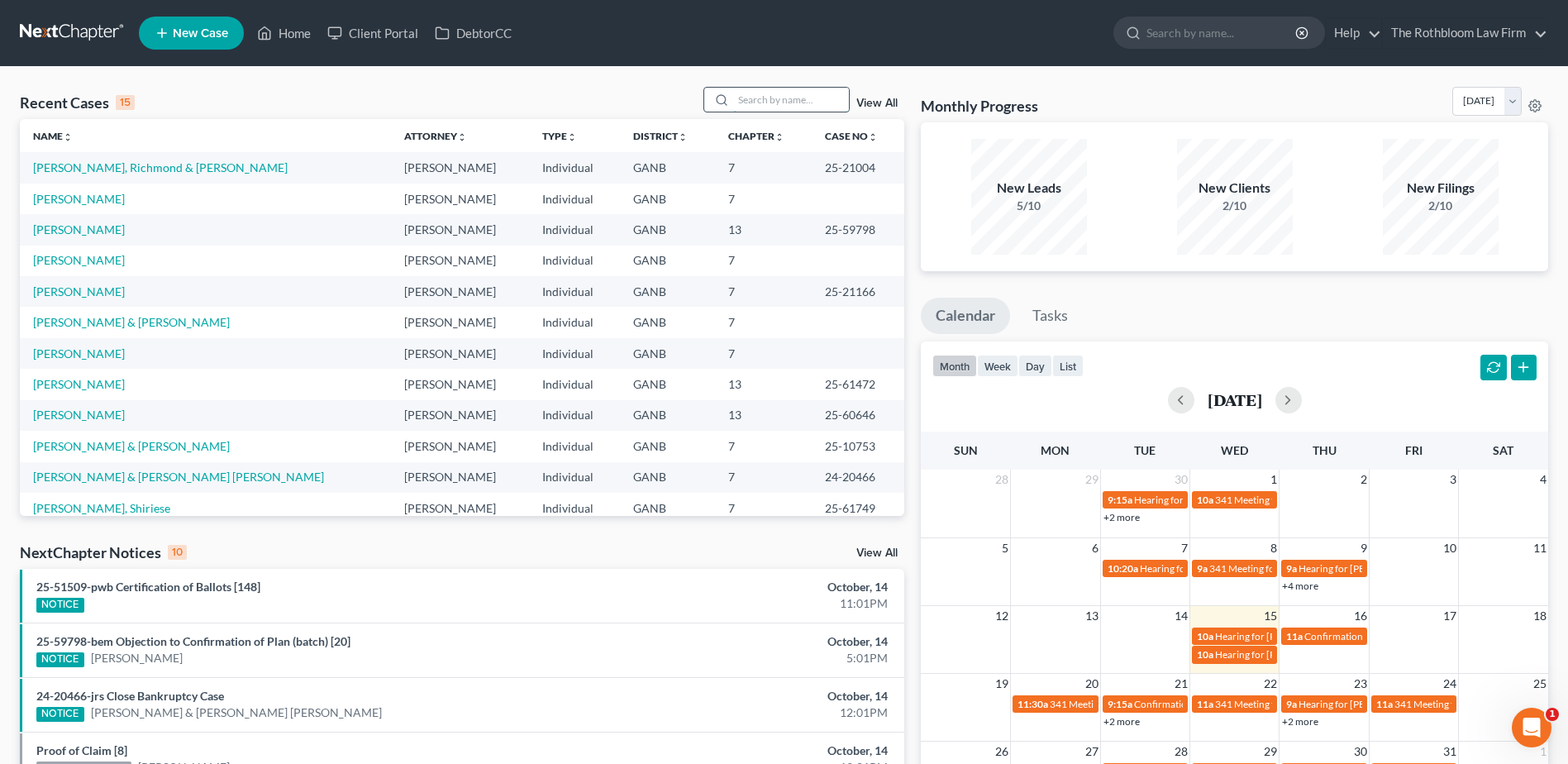
click at [770, 101] on input "search" at bounding box center [790, 99] width 115 height 24
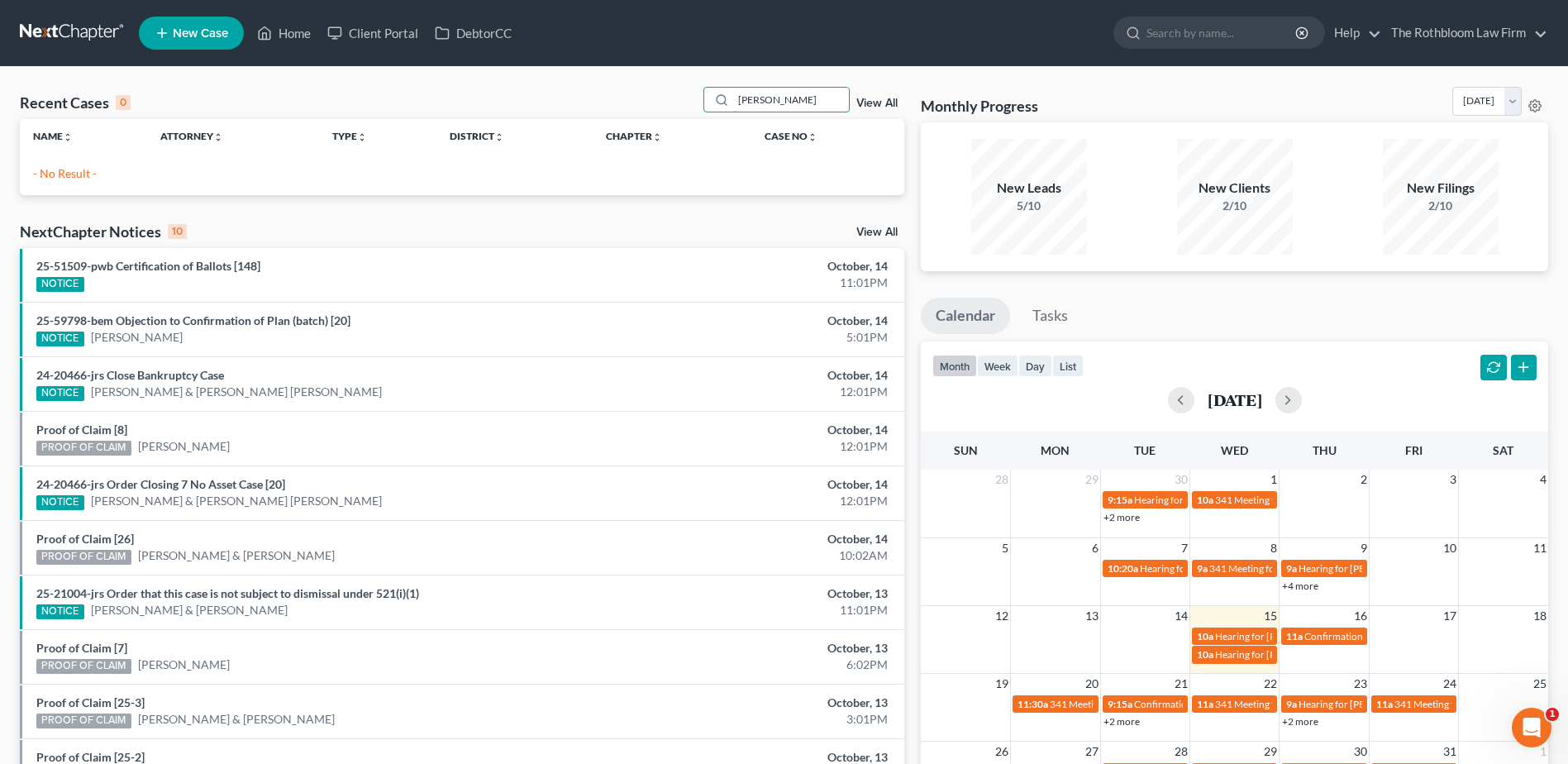
type input "[PERSON_NAME]"
click at [200, 38] on span "New Case" at bounding box center [200, 33] width 55 height 13
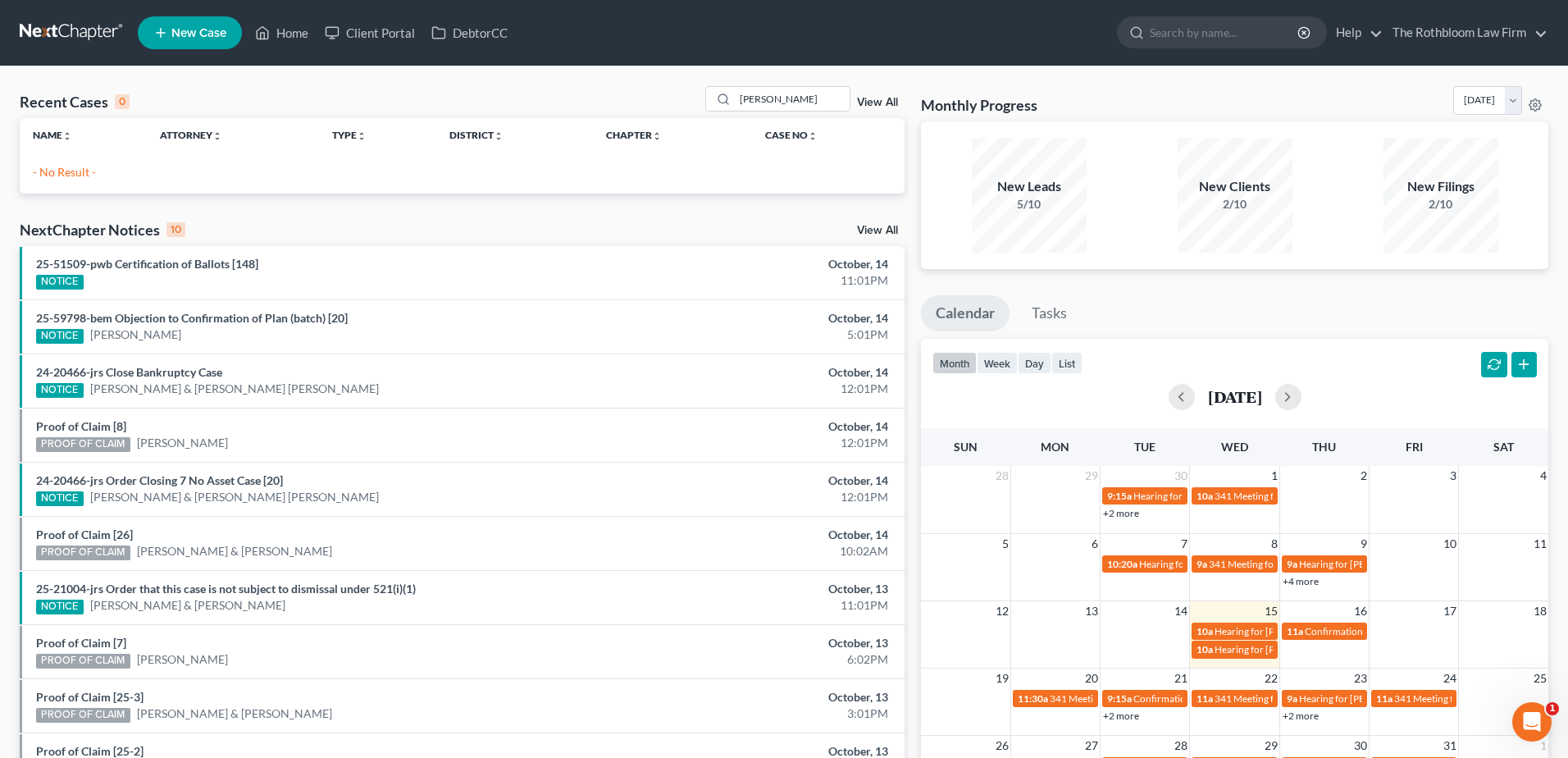
select select "19"
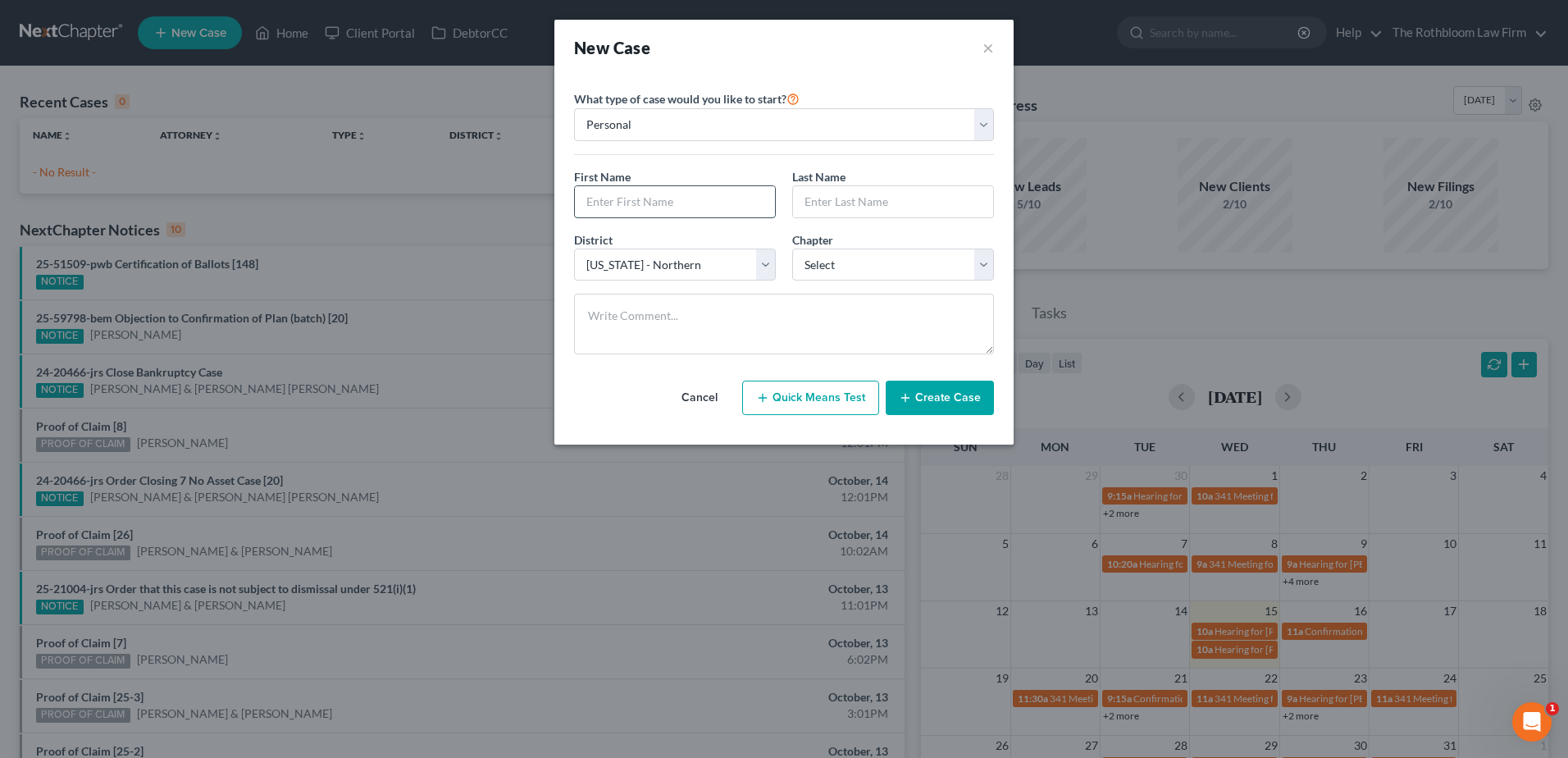
click at [639, 202] on input "text" at bounding box center [675, 202] width 200 height 31
type input "[PERSON_NAME]"
click at [882, 259] on select "Select 7 11 12 13" at bounding box center [894, 265] width 202 height 33
select select "0"
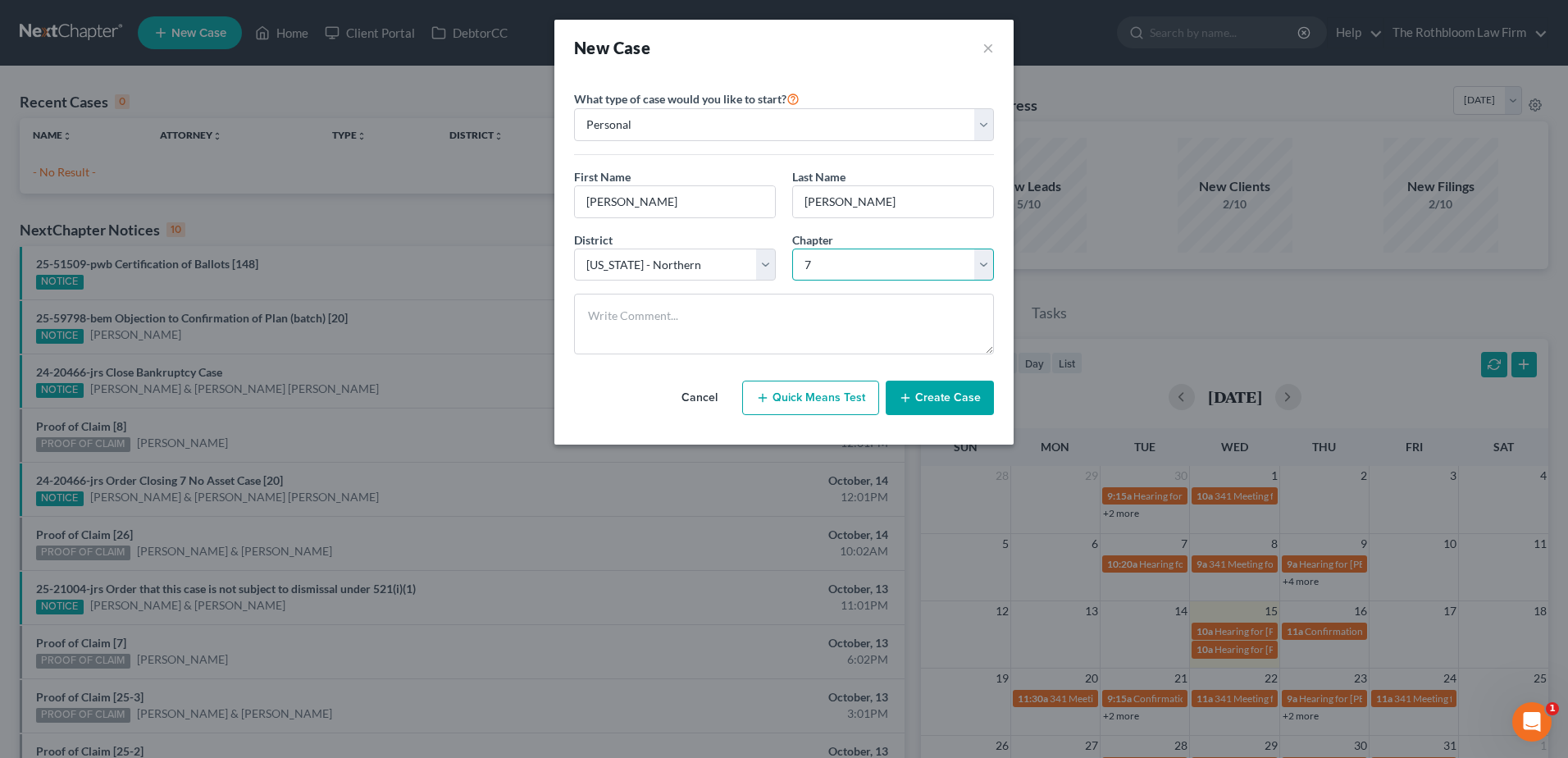
click at [793, 248] on select "Select 7 11 12 13" at bounding box center [894, 265] width 202 height 33
click at [928, 403] on button "Create Case" at bounding box center [940, 398] width 109 height 35
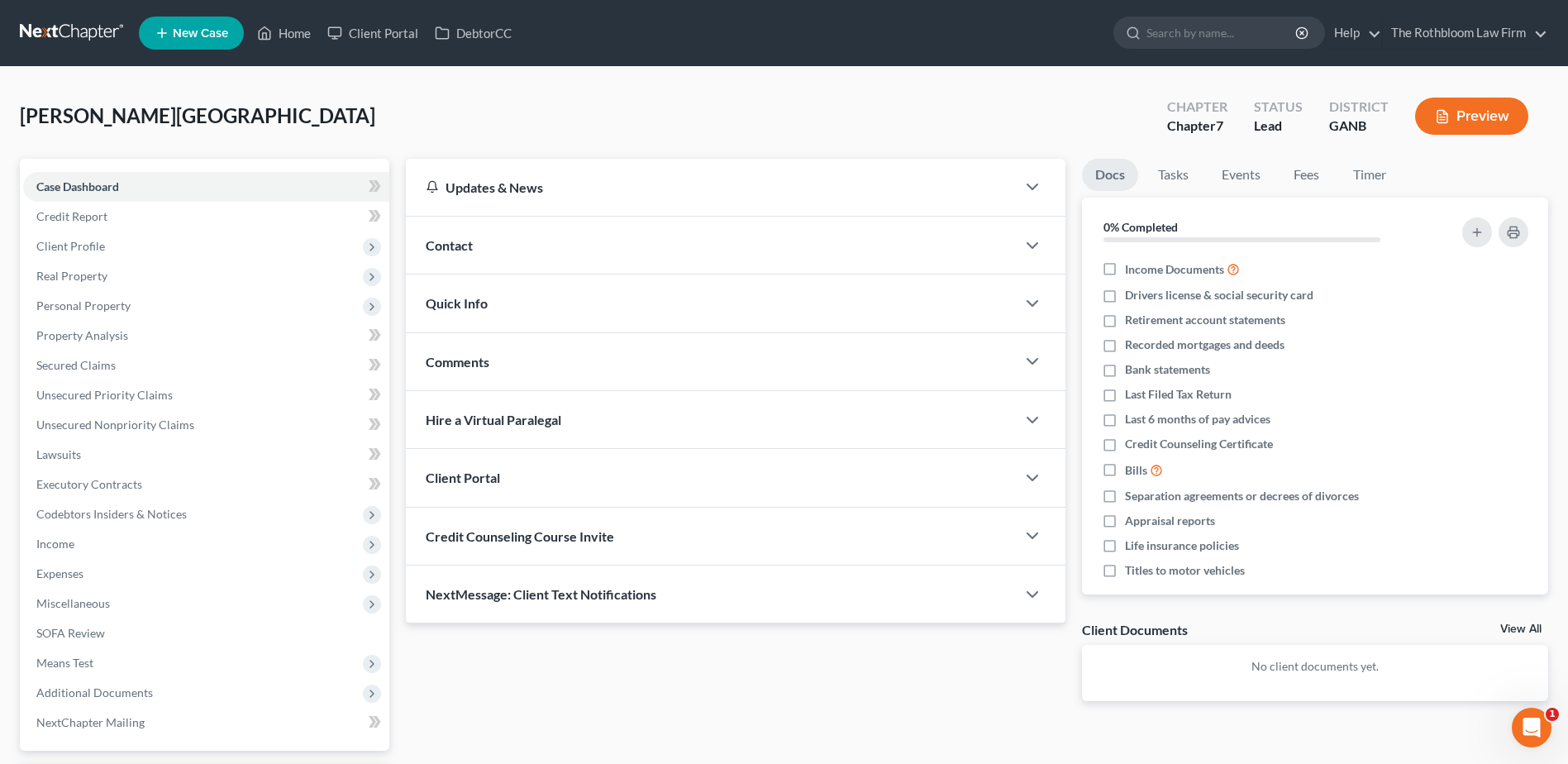
click at [474, 245] on div "Contact" at bounding box center [711, 244] width 610 height 57
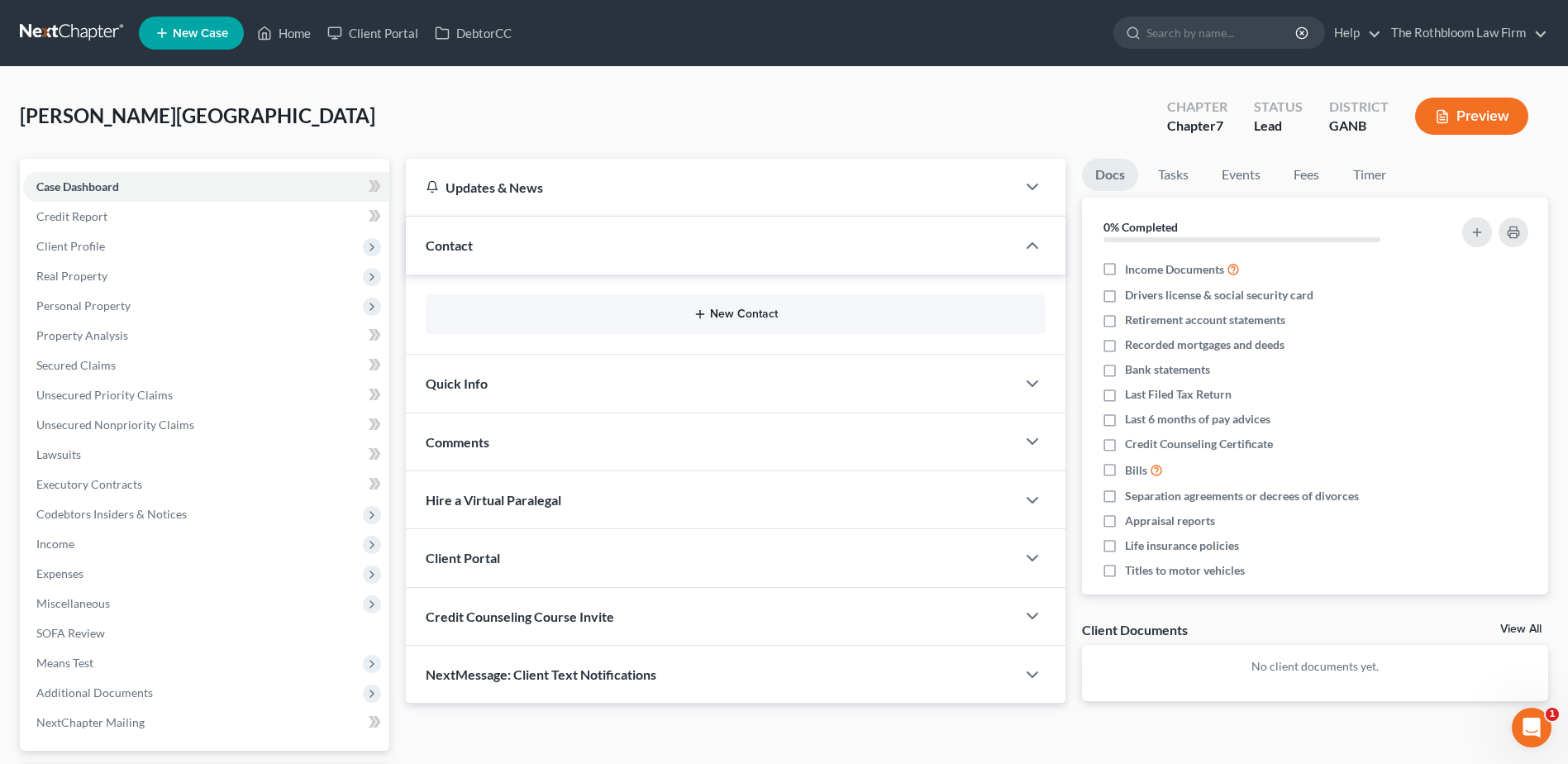
click at [731, 317] on button "New Contact" at bounding box center [736, 314] width 593 height 14
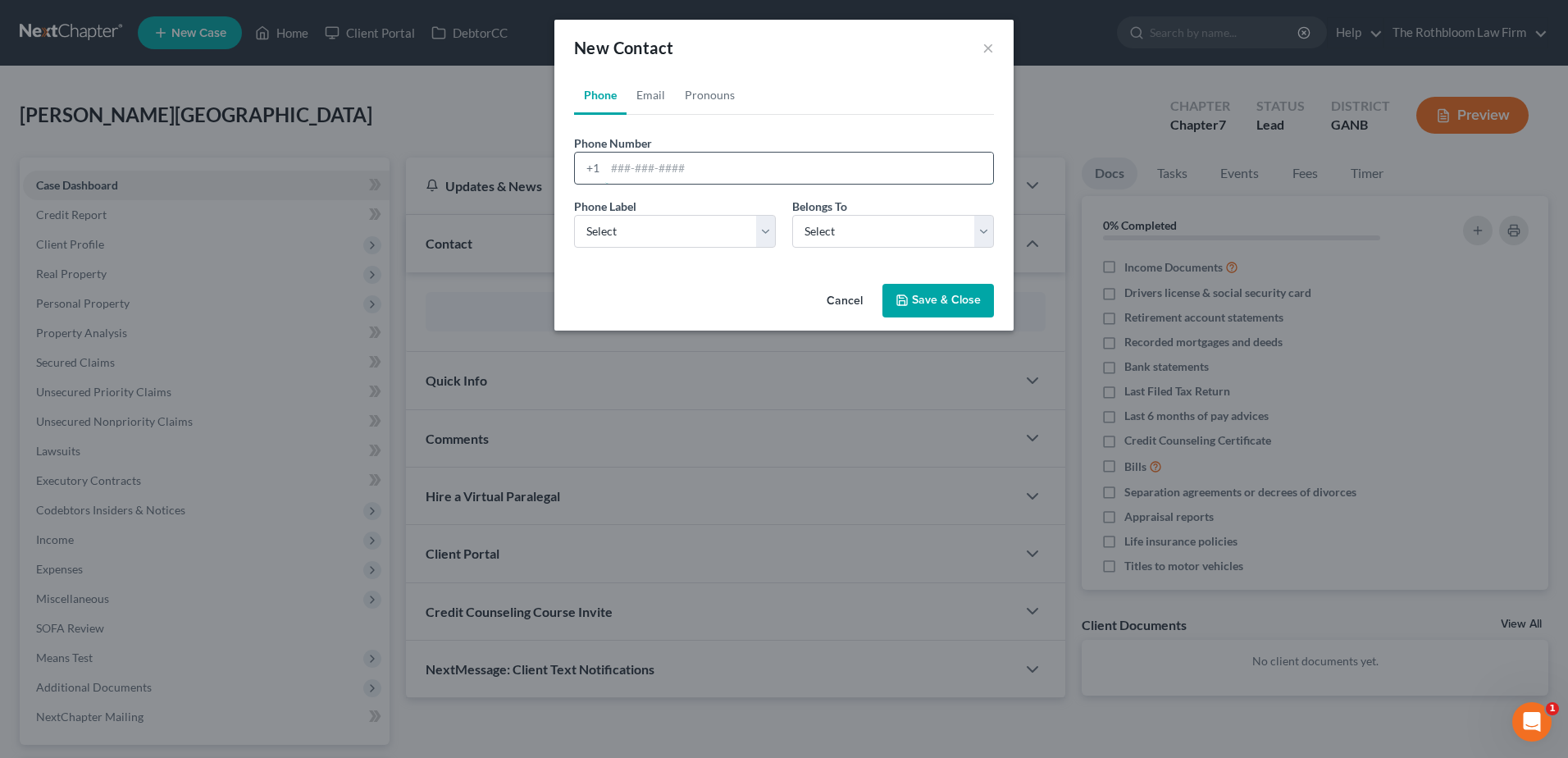
click at [635, 166] on input "tel" at bounding box center [798, 168] width 388 height 31
type input "[PHONE_NUMBER]"
click at [643, 230] on select "Select Mobile Home Work Other" at bounding box center [675, 231] width 202 height 33
select select "0"
click at [574, 215] on select "Select Mobile Home Work Other" at bounding box center [675, 231] width 202 height 33
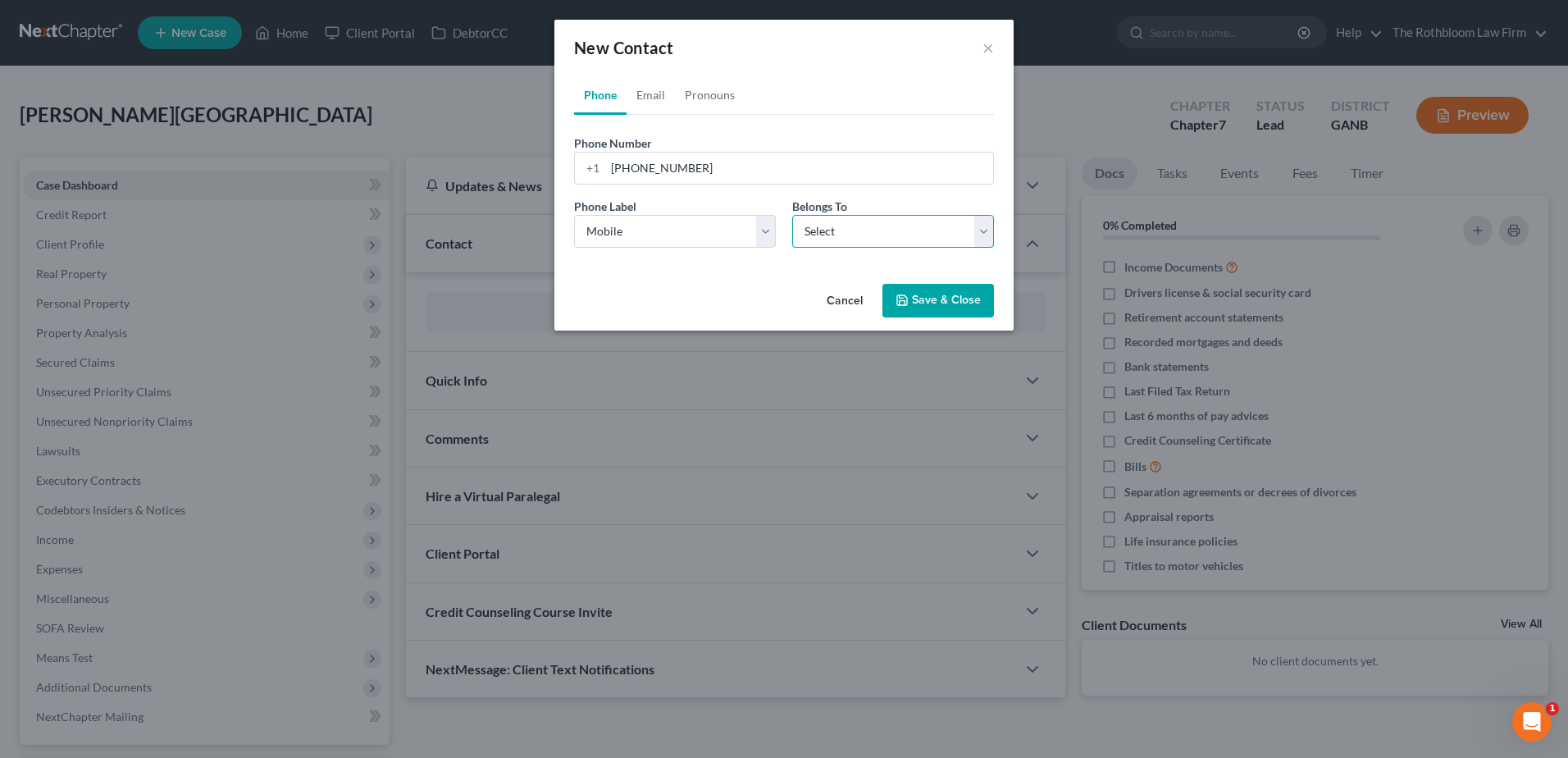
click at [852, 225] on select "Select Client Other" at bounding box center [894, 231] width 202 height 33
select select "0"
click at [793, 215] on select "Select Client Other" at bounding box center [894, 231] width 202 height 33
select select "0"
click at [659, 91] on link "Email" at bounding box center [650, 94] width 48 height 39
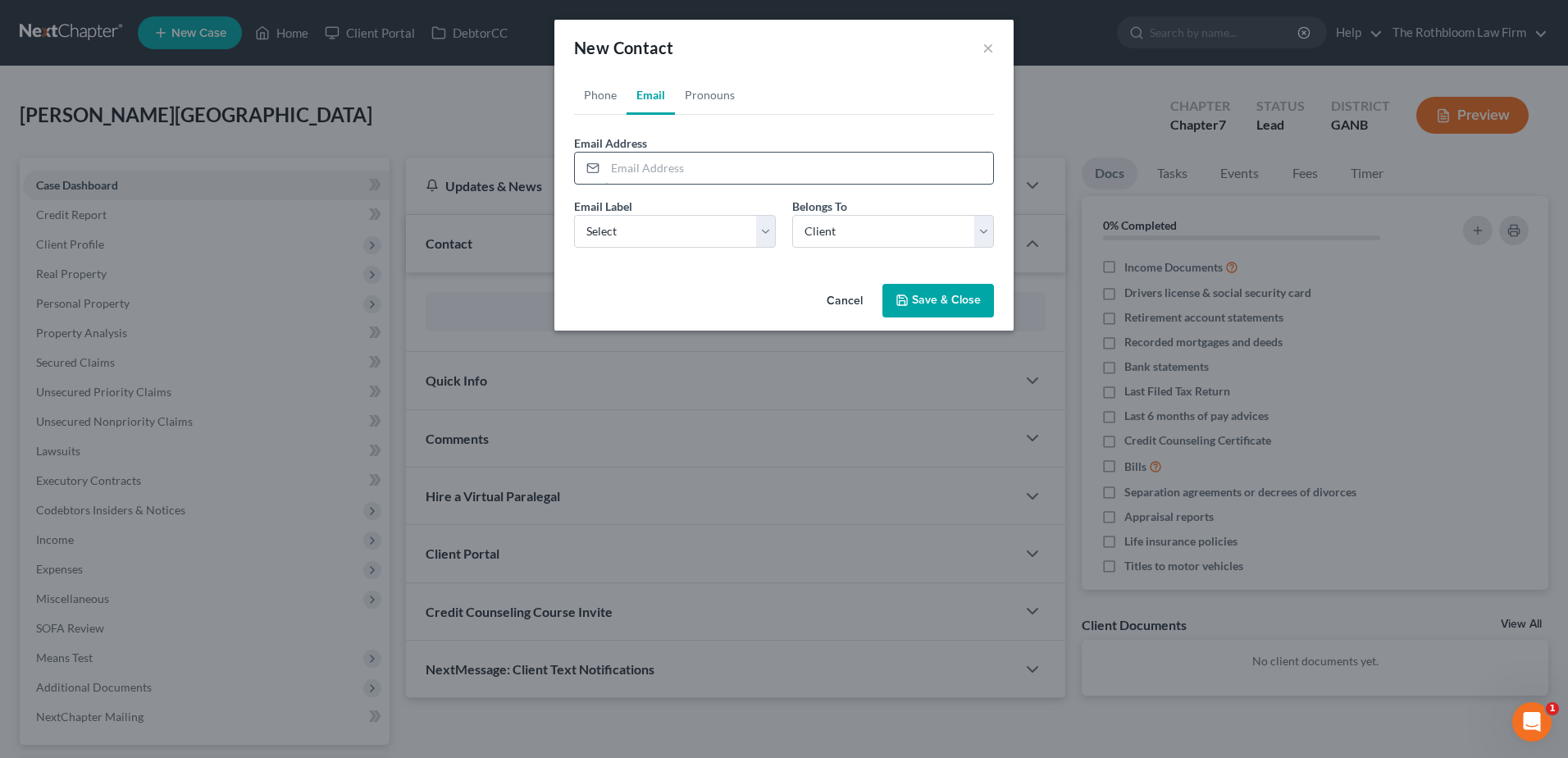
click at [639, 165] on input "email" at bounding box center [798, 168] width 388 height 31
type input "[EMAIL_ADDRESS][PERSON_NAME][DOMAIN_NAME]"
click at [627, 225] on select "Select Home Work Other" at bounding box center [675, 231] width 202 height 33
select select "0"
click at [574, 215] on select "Select Home Work Other" at bounding box center [675, 231] width 202 height 33
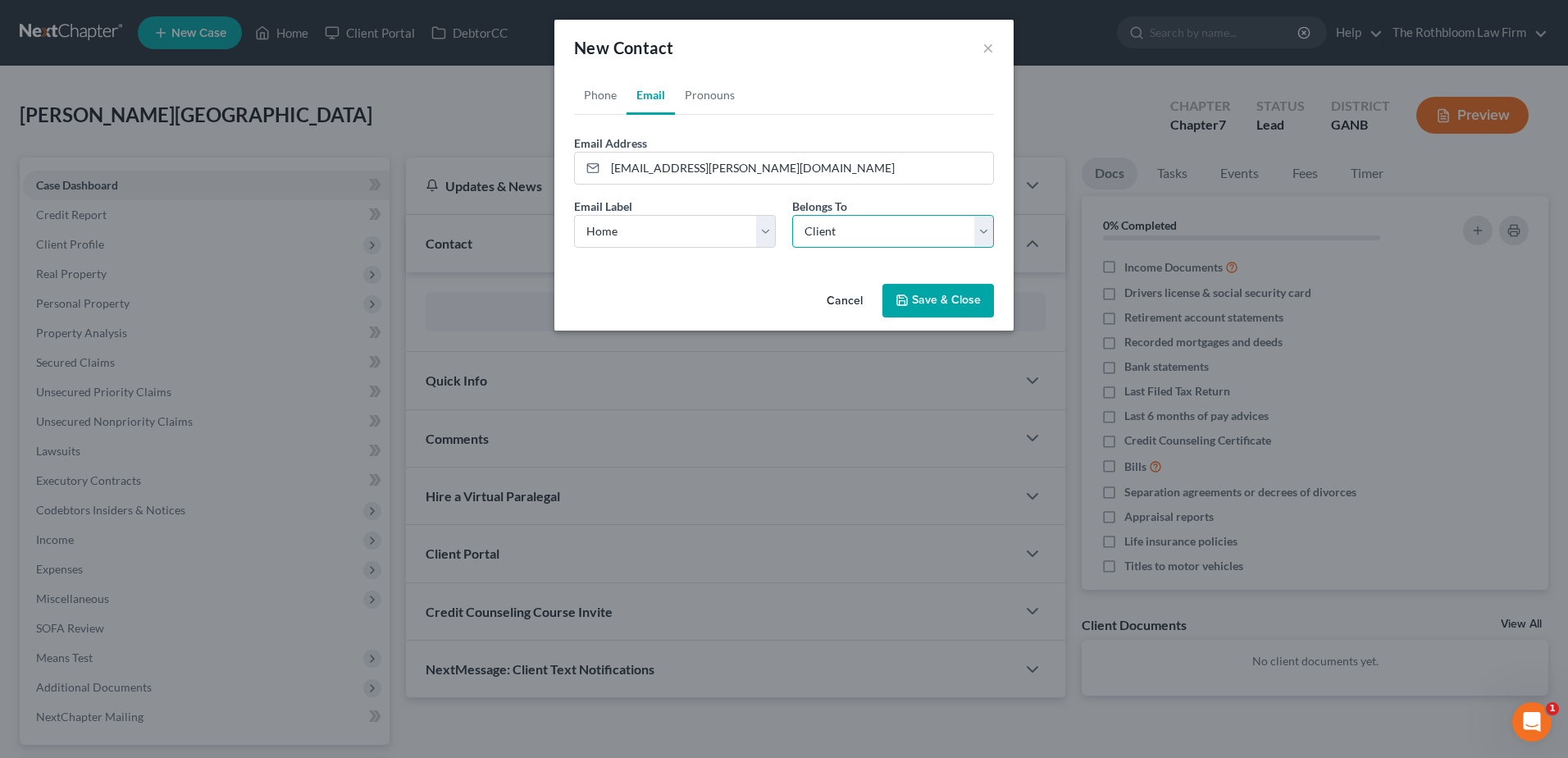
click at [817, 234] on select "Select Client Other" at bounding box center [894, 231] width 202 height 33
click at [793, 215] on select "Select Client Other" at bounding box center [894, 231] width 202 height 33
click at [847, 226] on select "Select Client Other" at bounding box center [894, 231] width 202 height 33
select select "0"
click at [793, 215] on select "Select Client Other" at bounding box center [894, 231] width 202 height 33
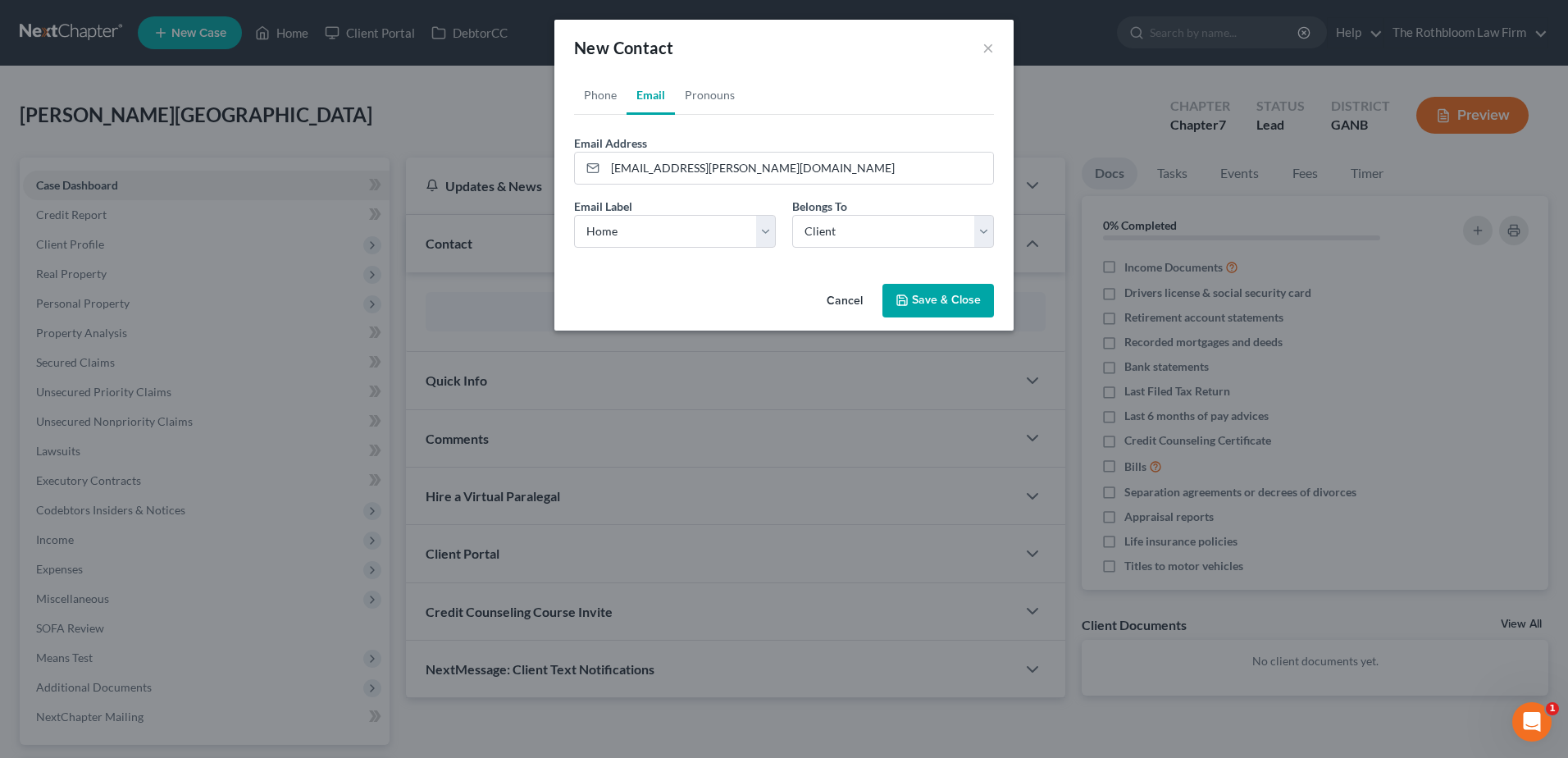
click at [940, 303] on button "Save & Close" at bounding box center [938, 301] width 112 height 35
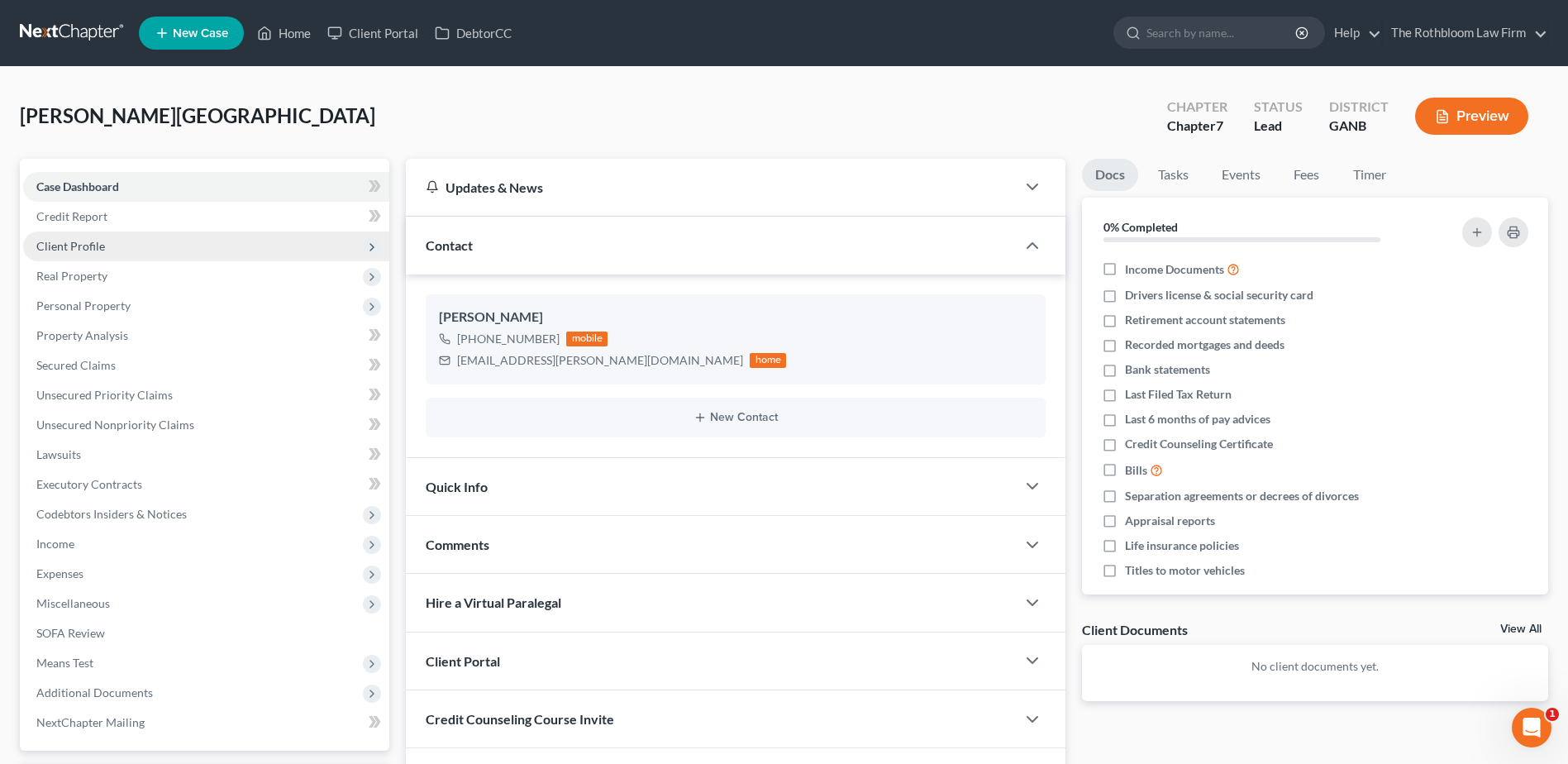
click at [90, 241] on span "Client Profile" at bounding box center [71, 245] width 69 height 14
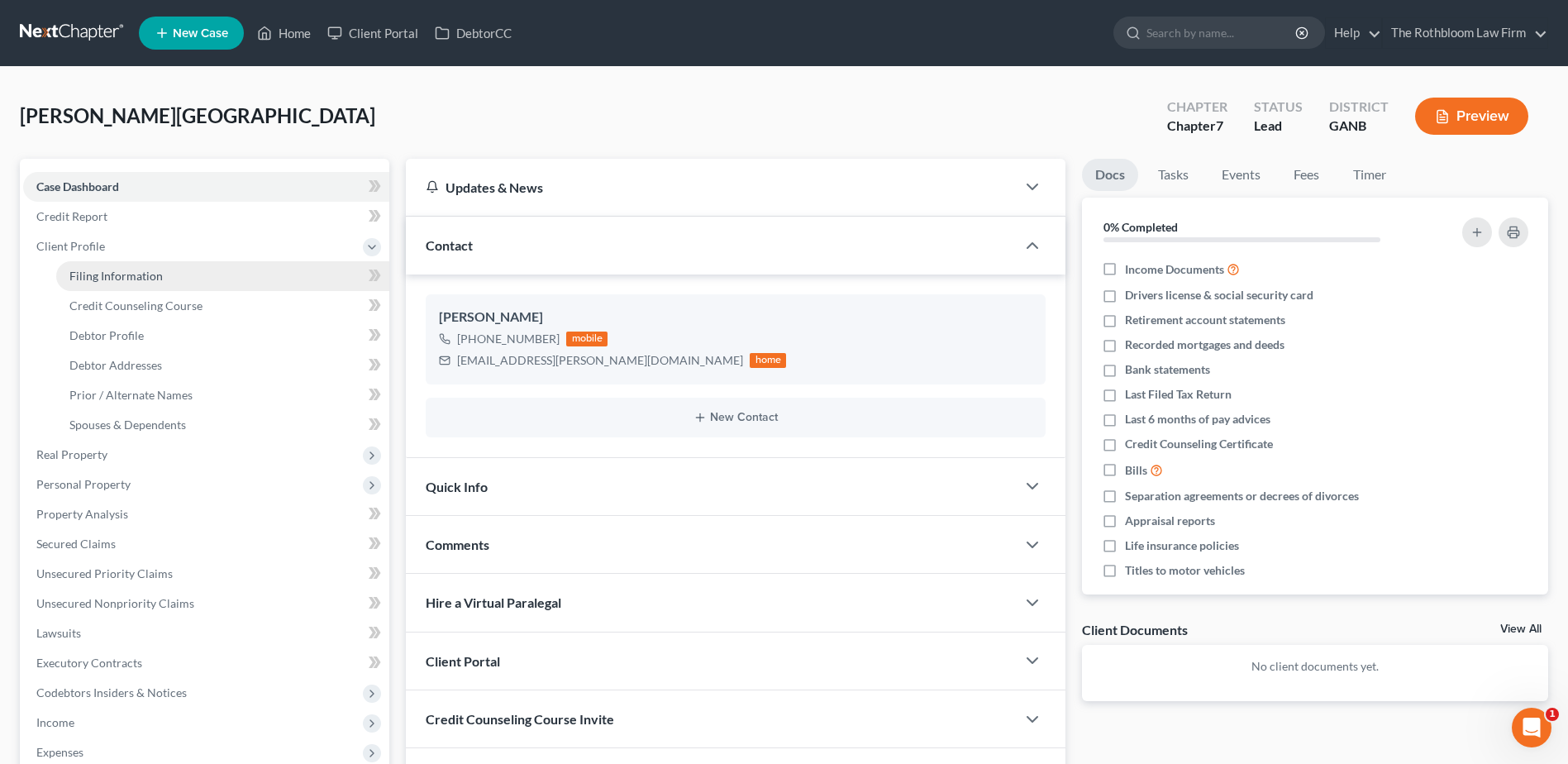
click at [81, 272] on span "Filing Information" at bounding box center [116, 275] width 93 height 14
select select "1"
select select "0"
select select "19"
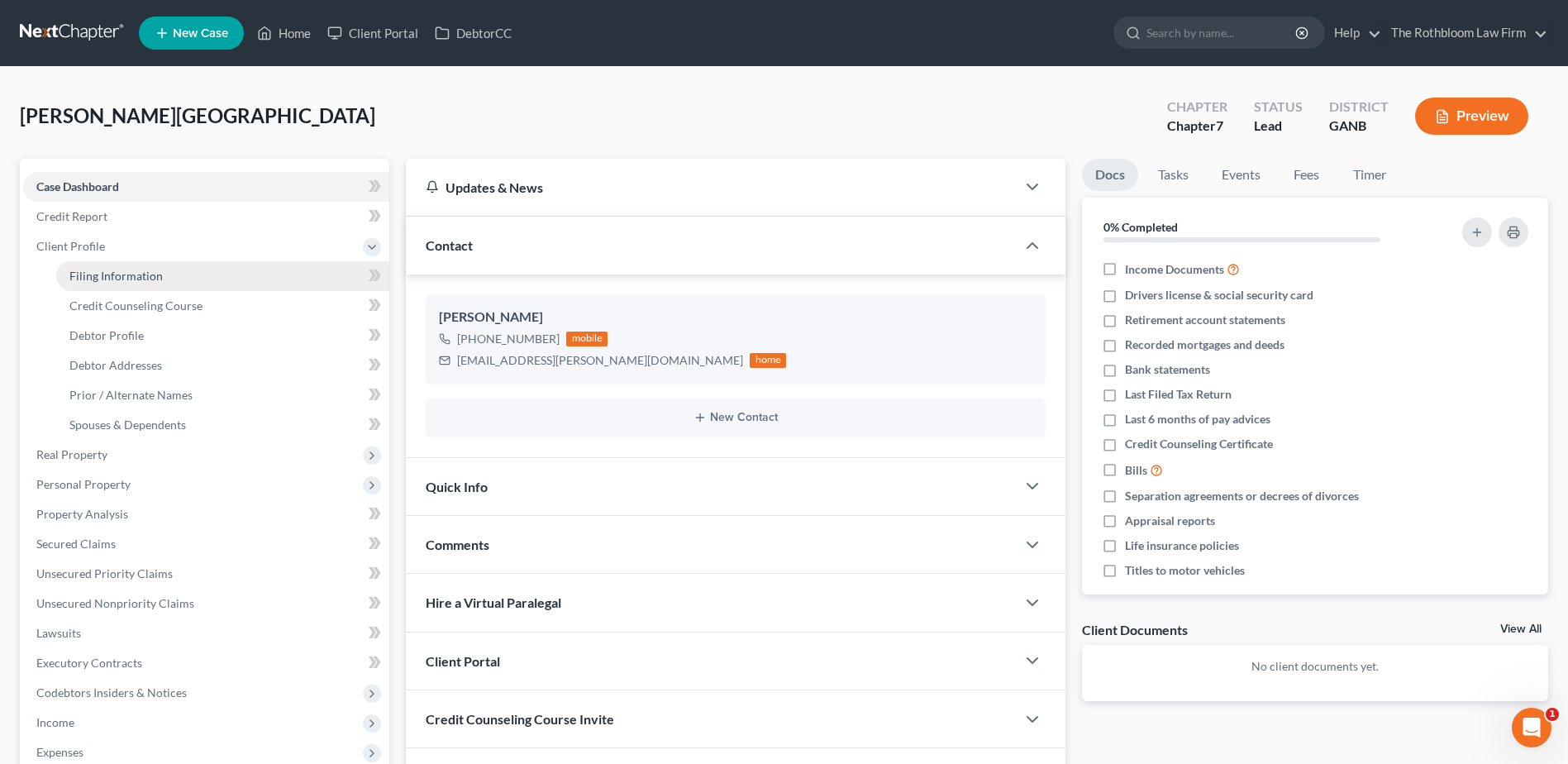
select select "10"
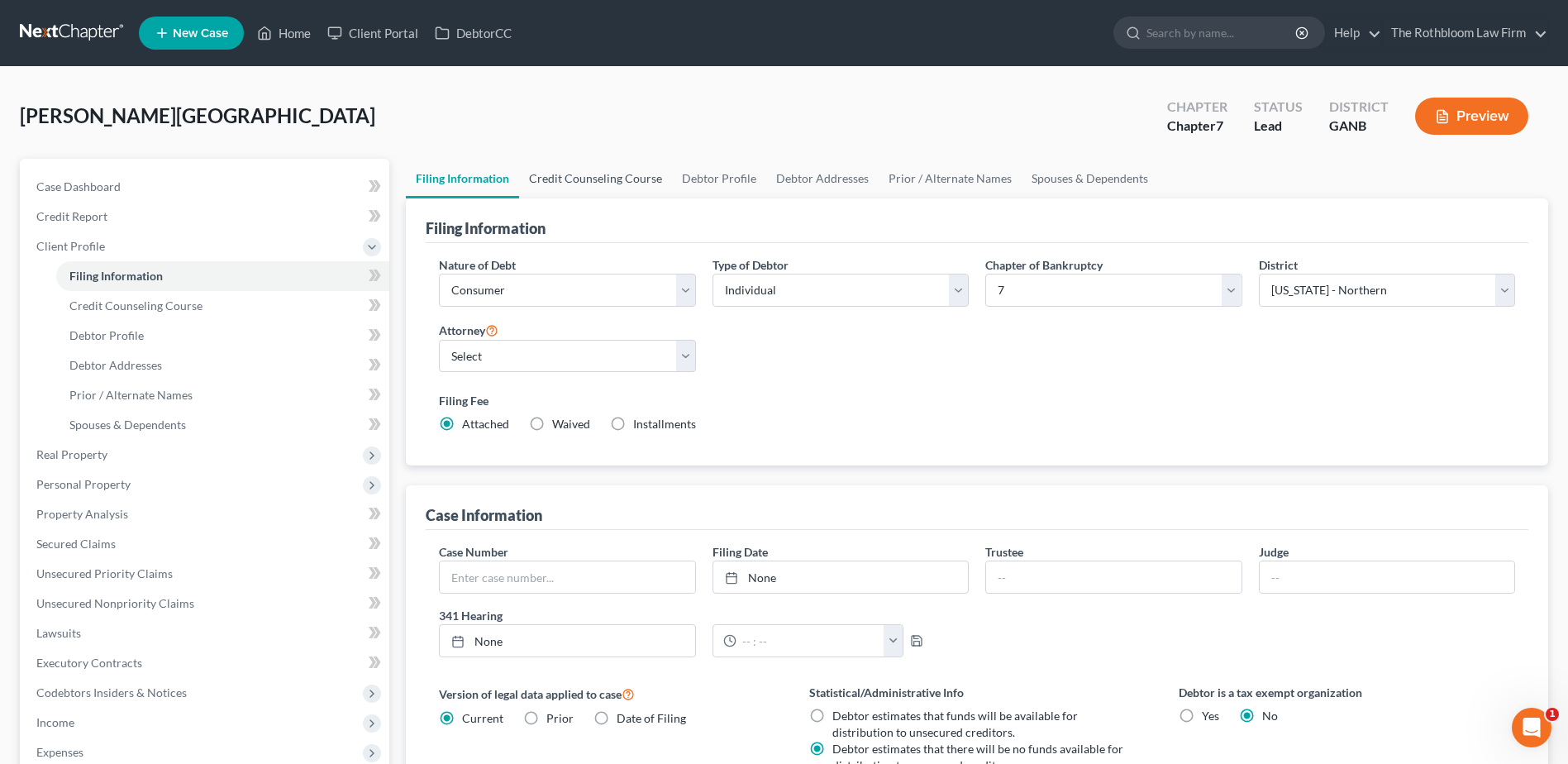
click at [592, 171] on link "Credit Counseling Course" at bounding box center [595, 178] width 153 height 40
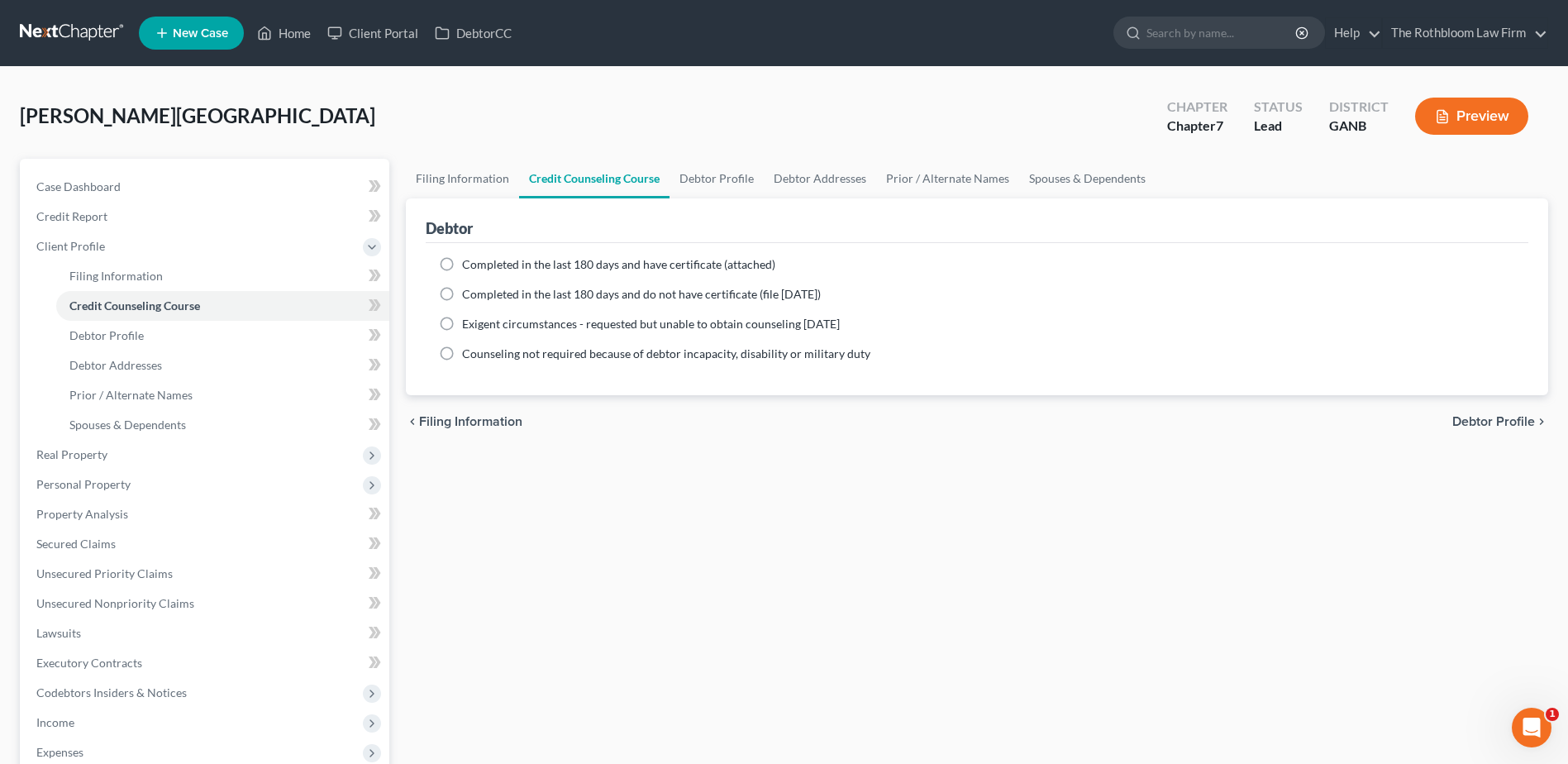
click at [463, 265] on label "Completed in the last 180 days and have certificate (attached)" at bounding box center [619, 264] width 313 height 16
click at [468, 265] on input "Completed in the last 180 days and have certificate (attached)" at bounding box center [473, 261] width 11 height 11
radio input "true"
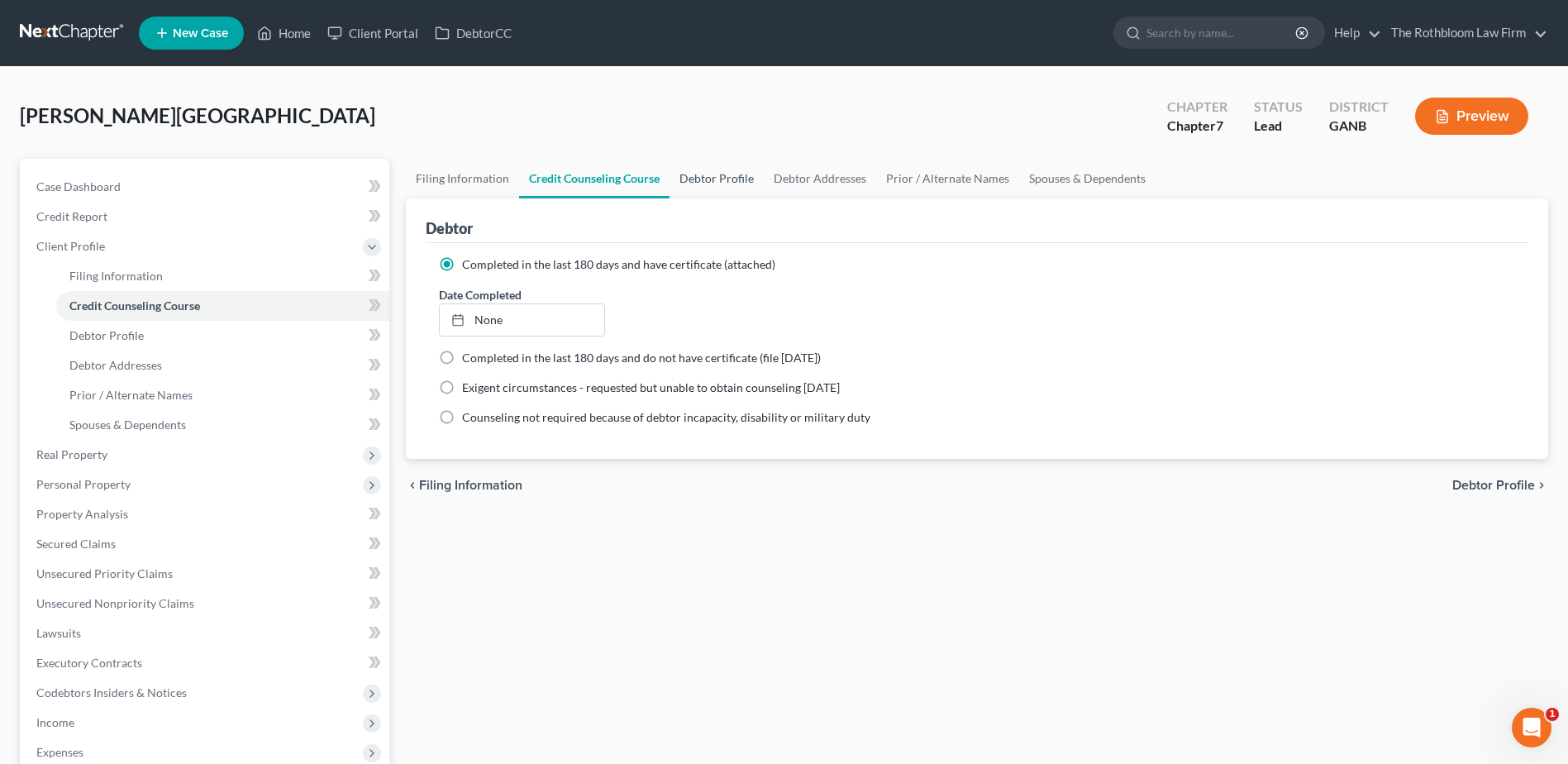
click at [700, 175] on link "Debtor Profile" at bounding box center [717, 178] width 94 height 40
select select "0"
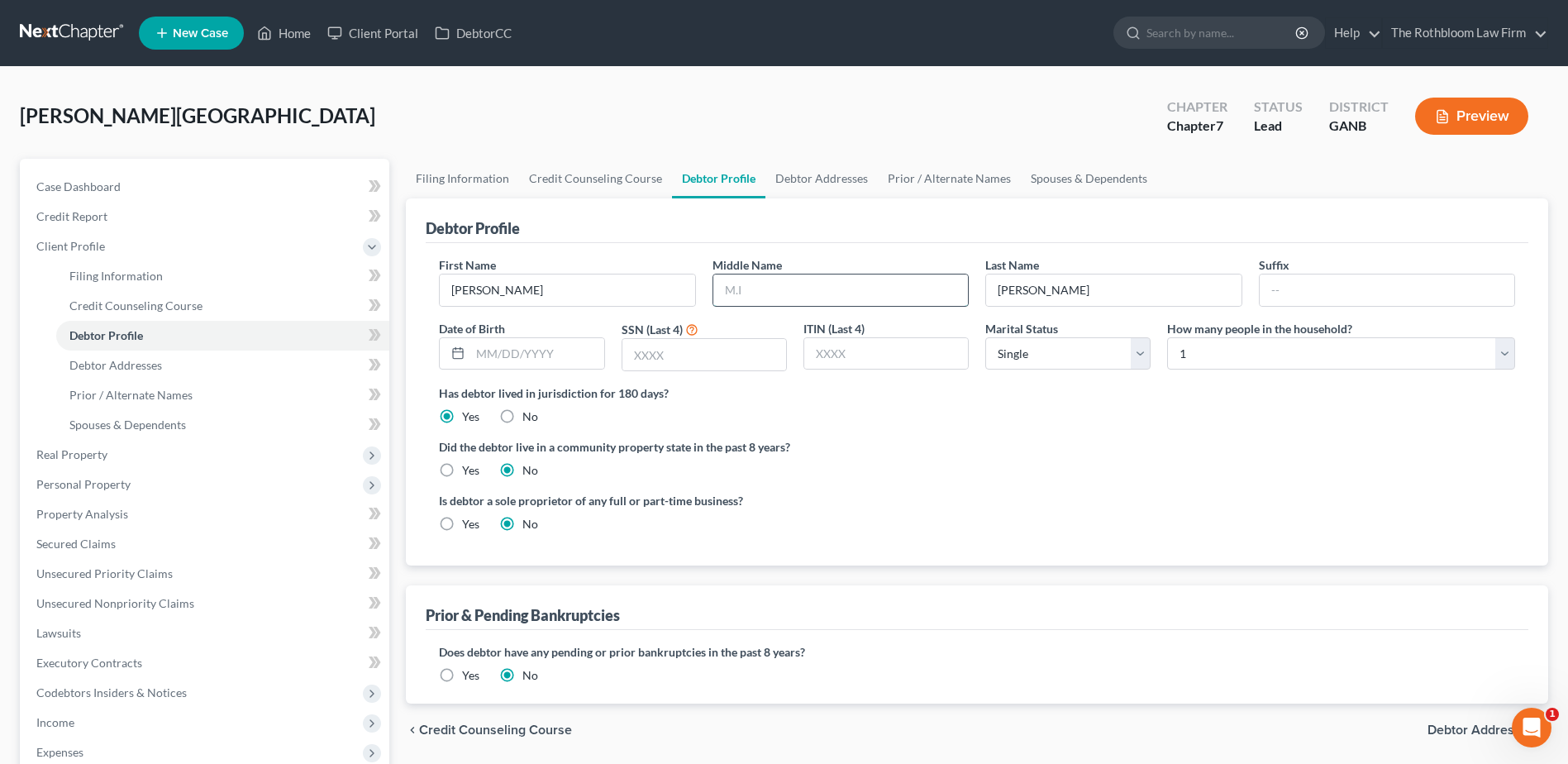
click at [749, 303] on input "text" at bounding box center [841, 290] width 255 height 31
type input "N."
click at [1512, 356] on select "Select 1 2 3 4 5 6 7 8 9 10 11 12 13 14 15 16 17 18 19 20" at bounding box center [1341, 354] width 348 height 33
select select "2"
click at [1168, 337] on select "Select 1 2 3 4 5 6 7 8 9 10 11 12 13 14 15 16 17 18 19 20" at bounding box center [1341, 354] width 348 height 33
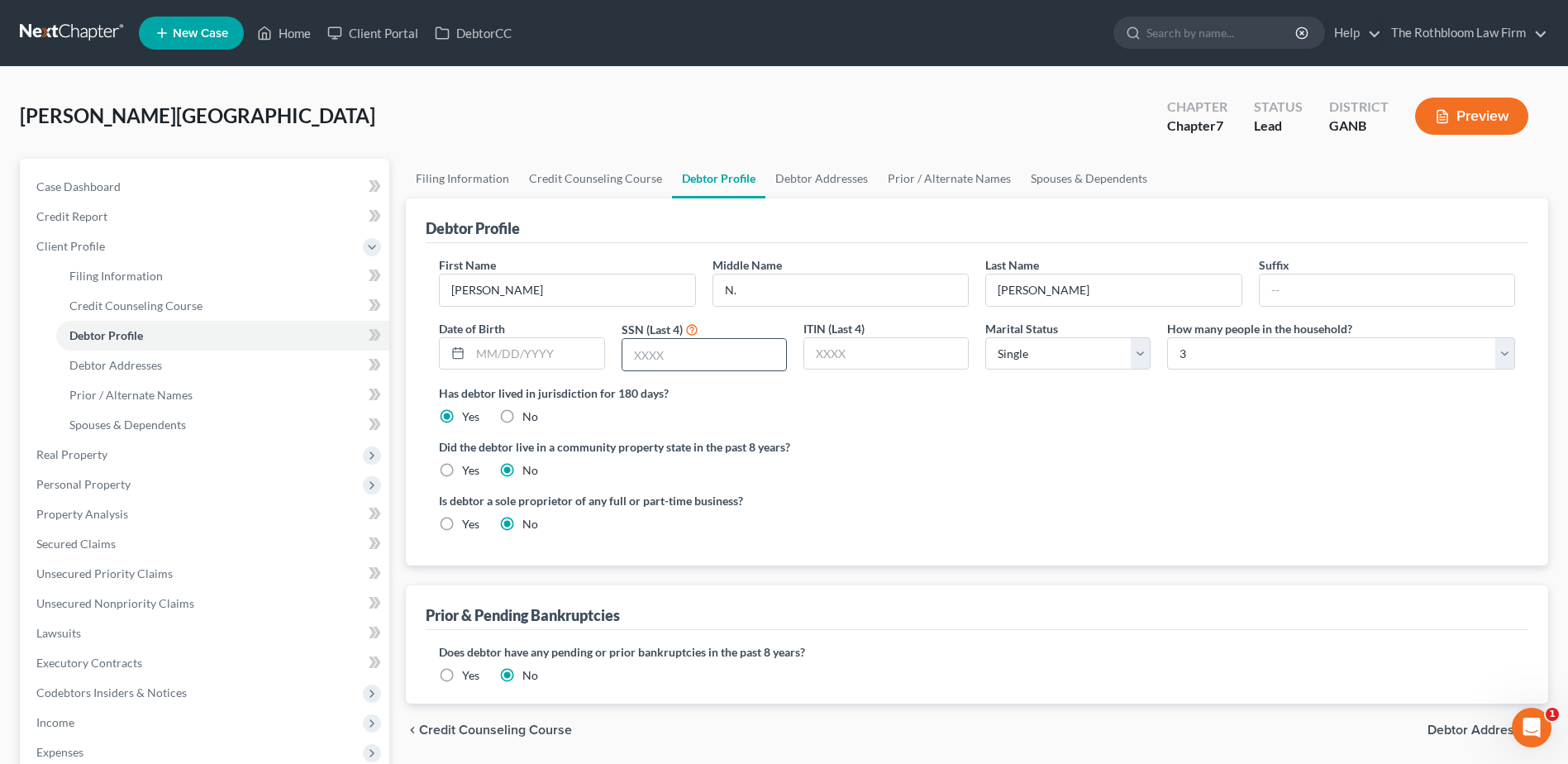
click at [698, 363] on input "text" at bounding box center [704, 355] width 164 height 31
type input "7448"
click at [809, 190] on link "Debtor Addresses" at bounding box center [821, 178] width 112 height 40
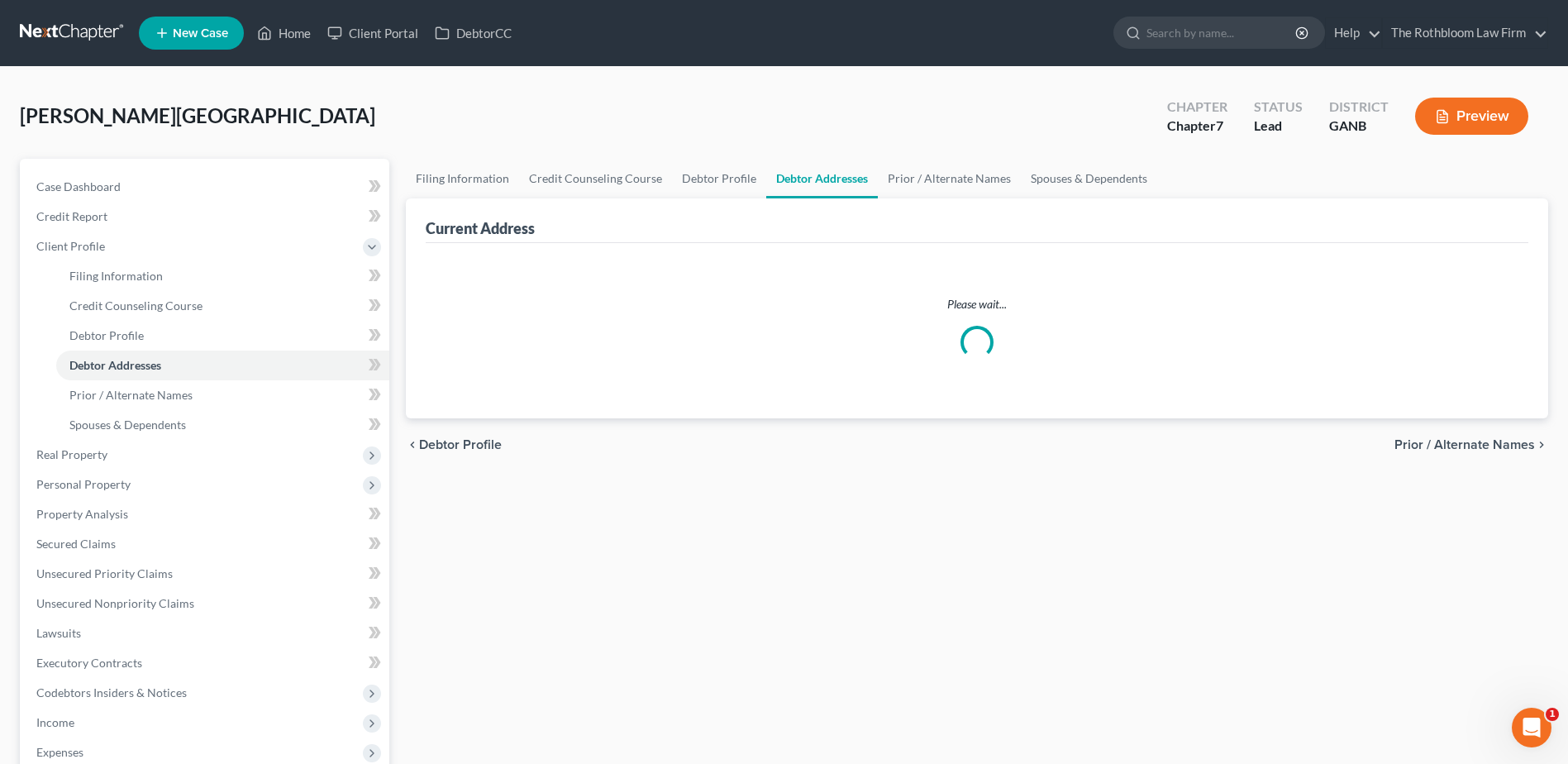
select select "0"
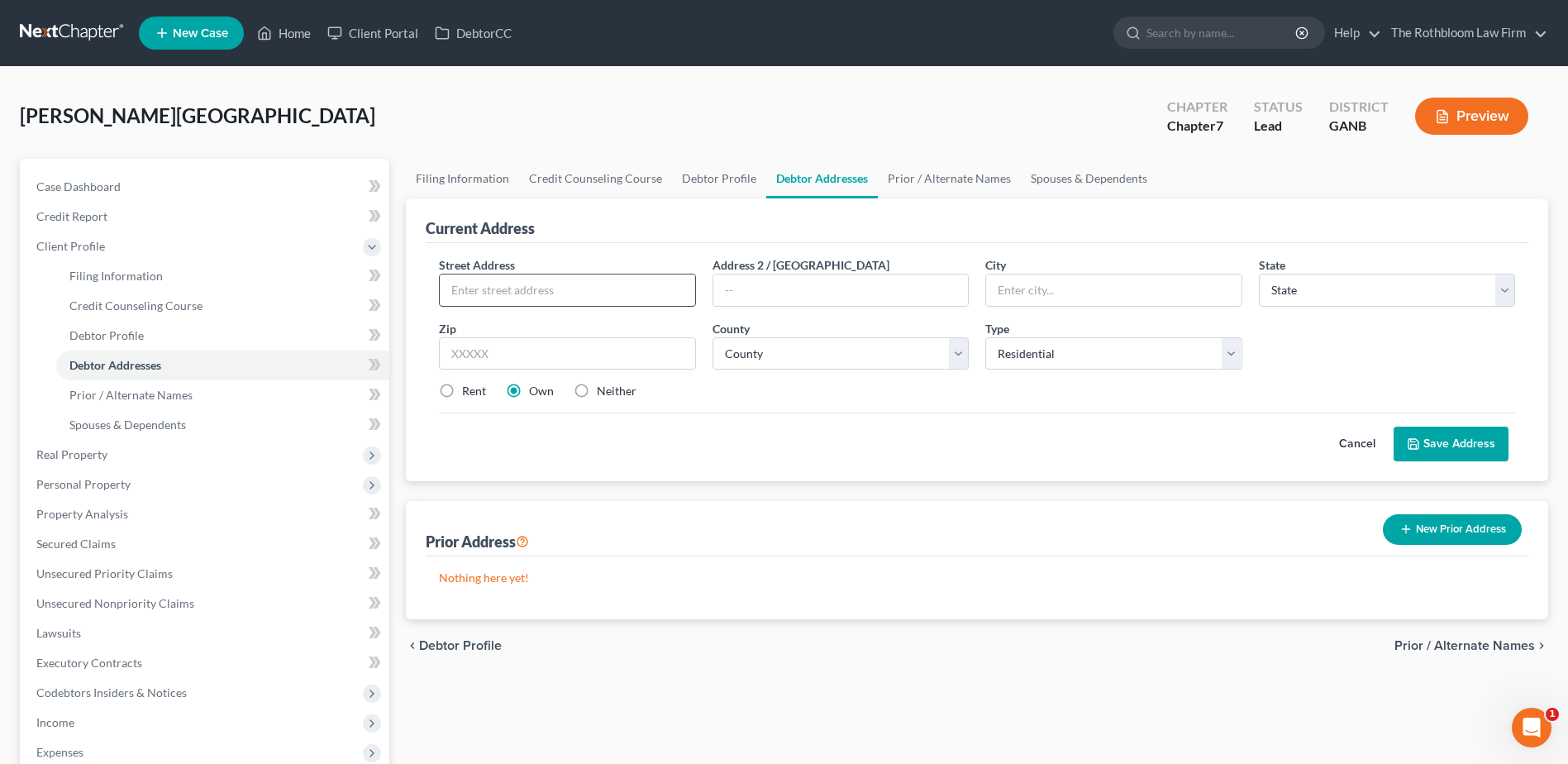
click at [500, 287] on input "text" at bounding box center [567, 290] width 255 height 31
type input "[STREET_ADDRESS]"
type input "[GEOGRAPHIC_DATA]"
select select "10"
type input "30236"
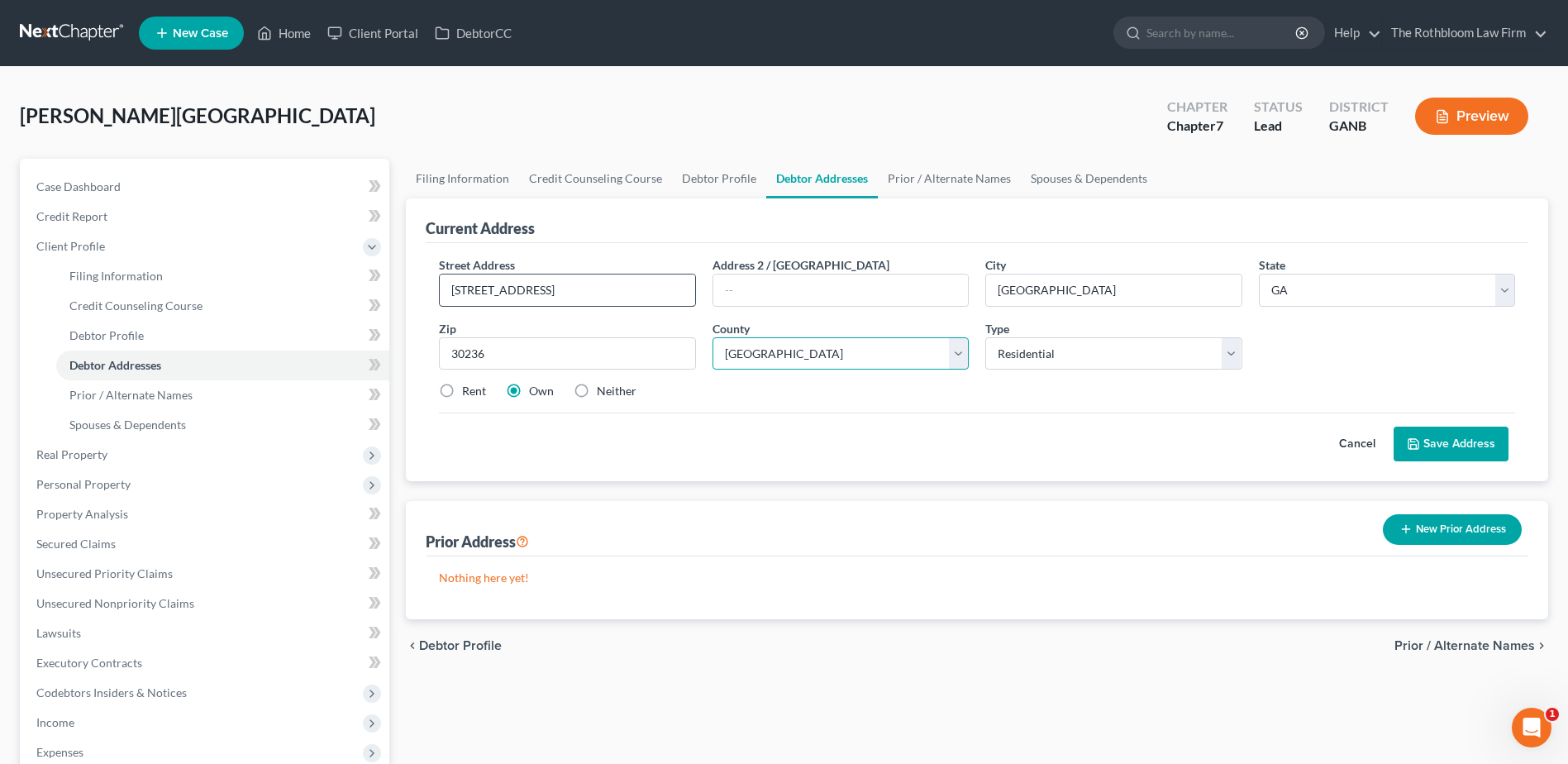
select select "30"
click at [1461, 445] on button "Save Address" at bounding box center [1451, 444] width 115 height 35
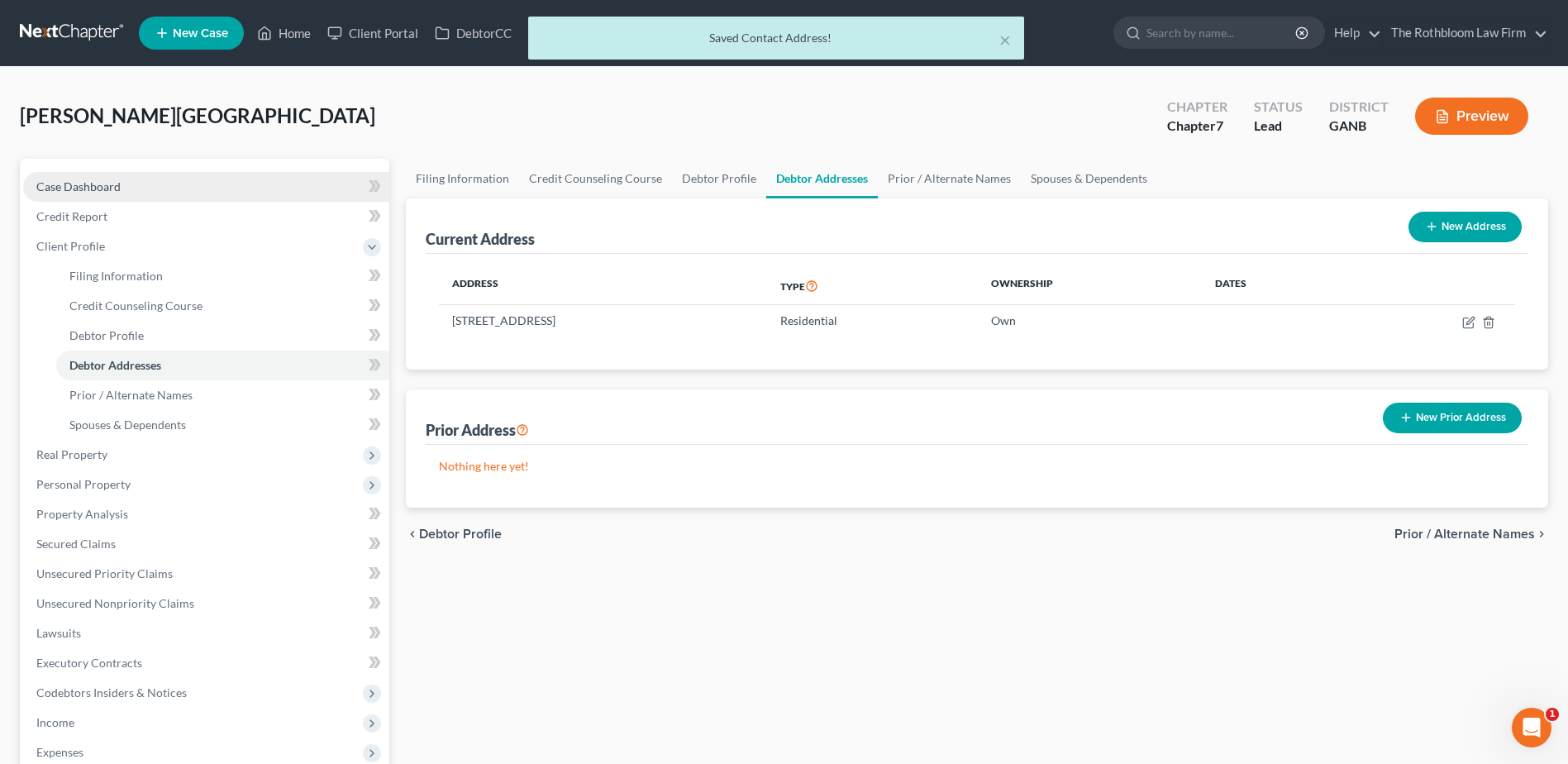
click at [91, 187] on span "Case Dashboard" at bounding box center [79, 186] width 84 height 14
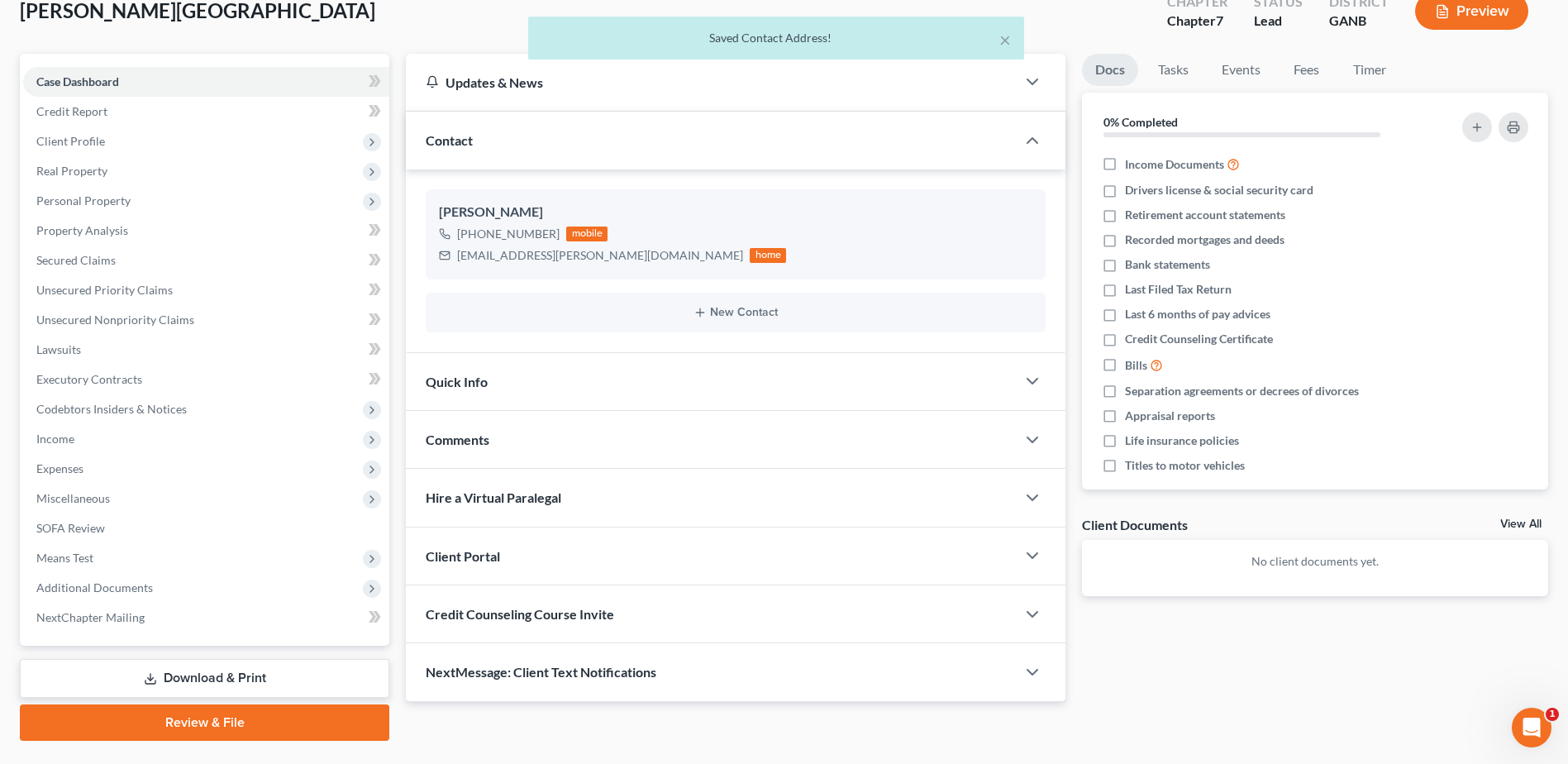
scroll to position [144, 0]
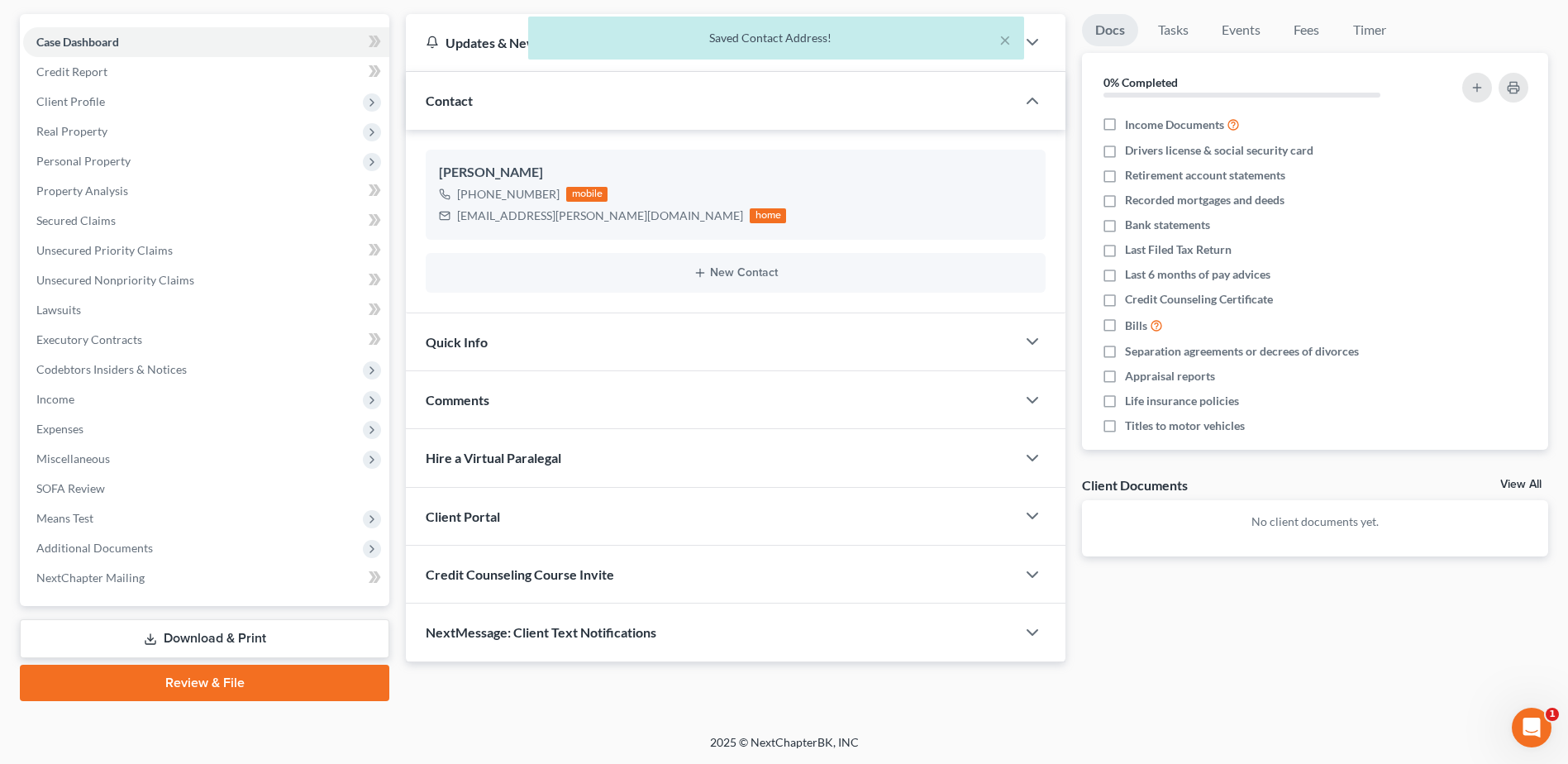
click at [596, 574] on span "Credit Counseling Course Invite" at bounding box center [520, 574] width 188 height 16
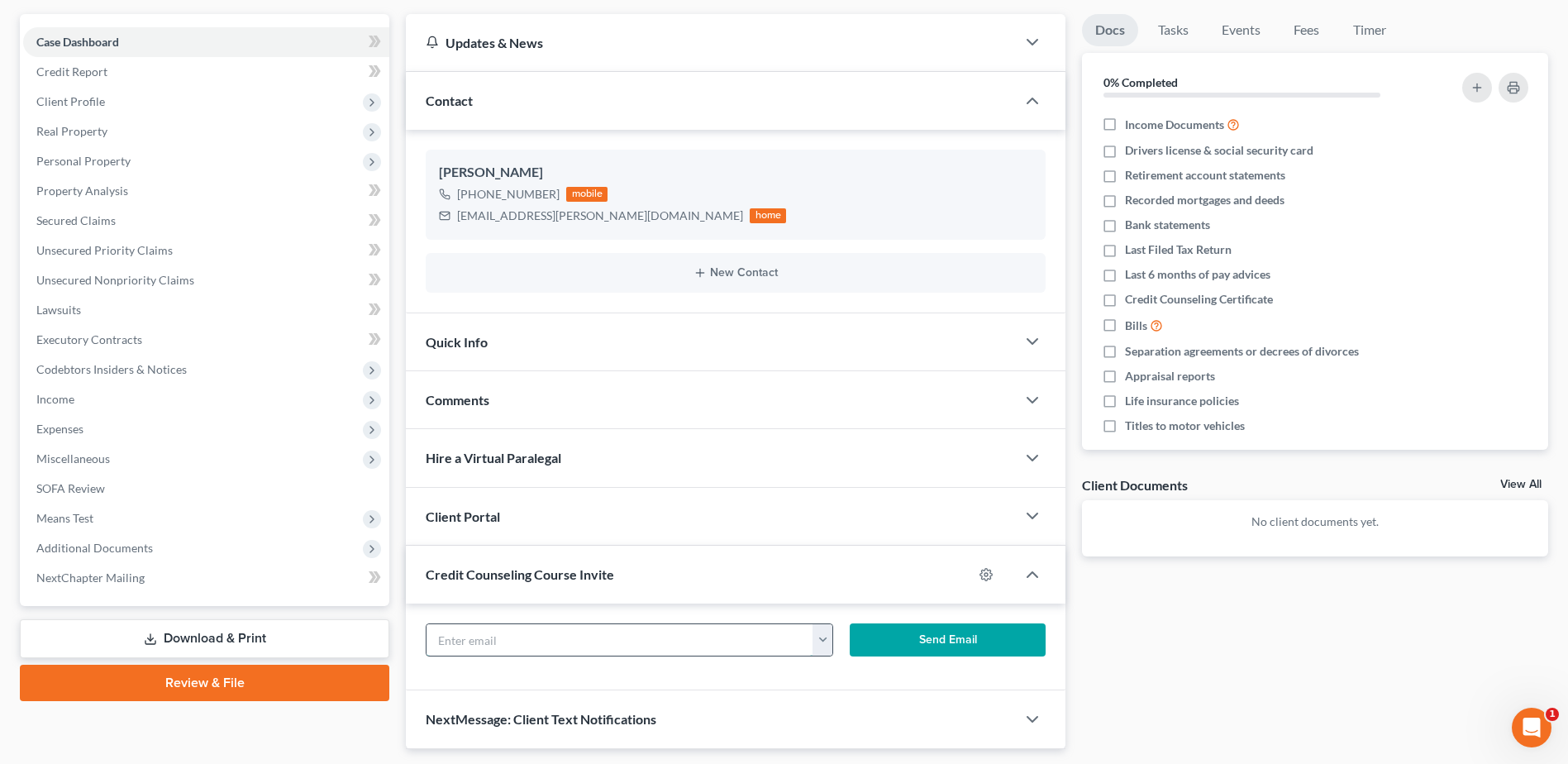
click at [525, 647] on input "text" at bounding box center [620, 640] width 386 height 31
type input "[EMAIL_ADDRESS][PERSON_NAME][DOMAIN_NAME]"
click at [943, 643] on button "Send Email" at bounding box center [947, 640] width 196 height 33
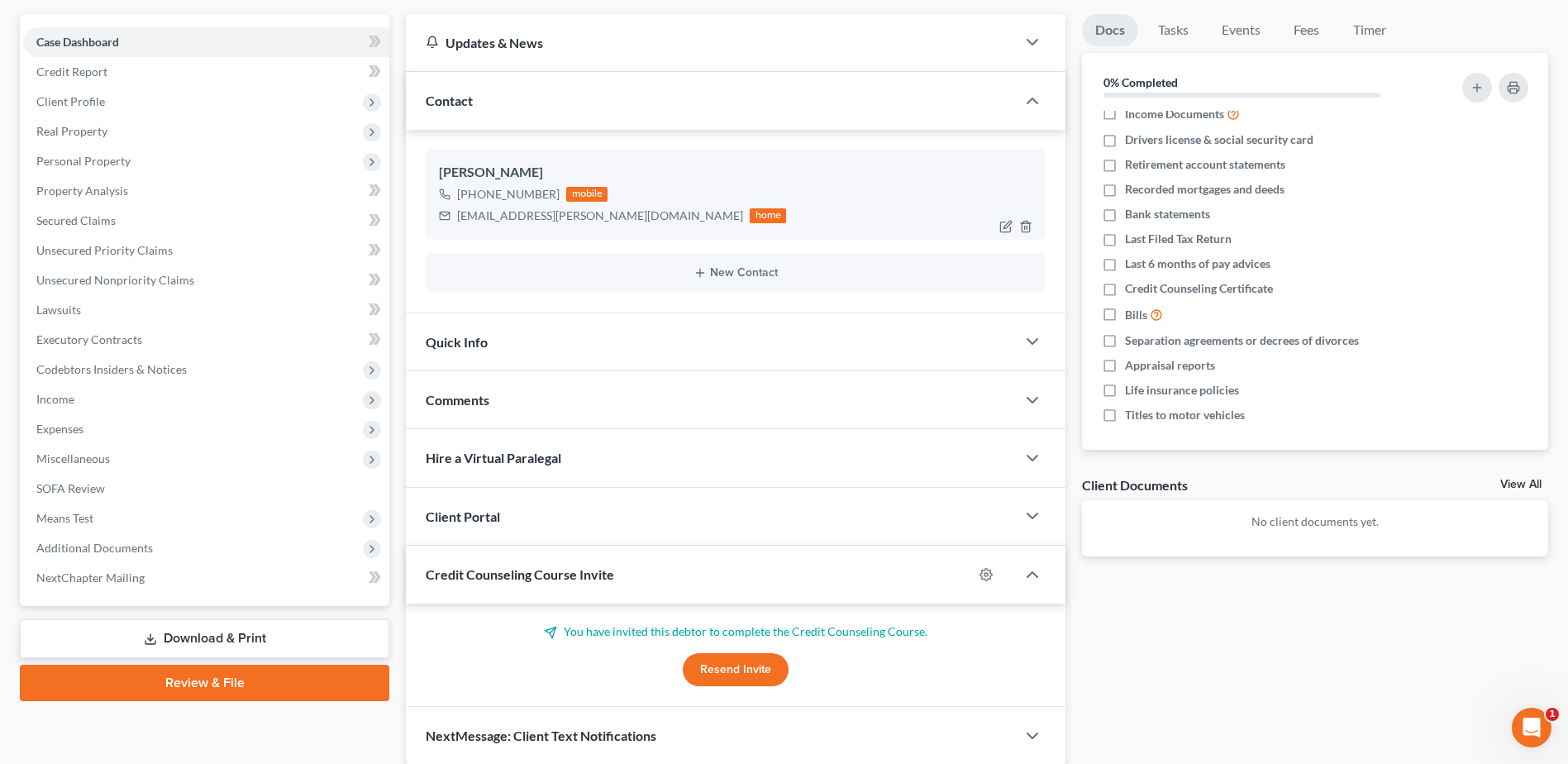
scroll to position [15, 0]
click at [98, 104] on span "Client Profile" at bounding box center [71, 101] width 69 height 14
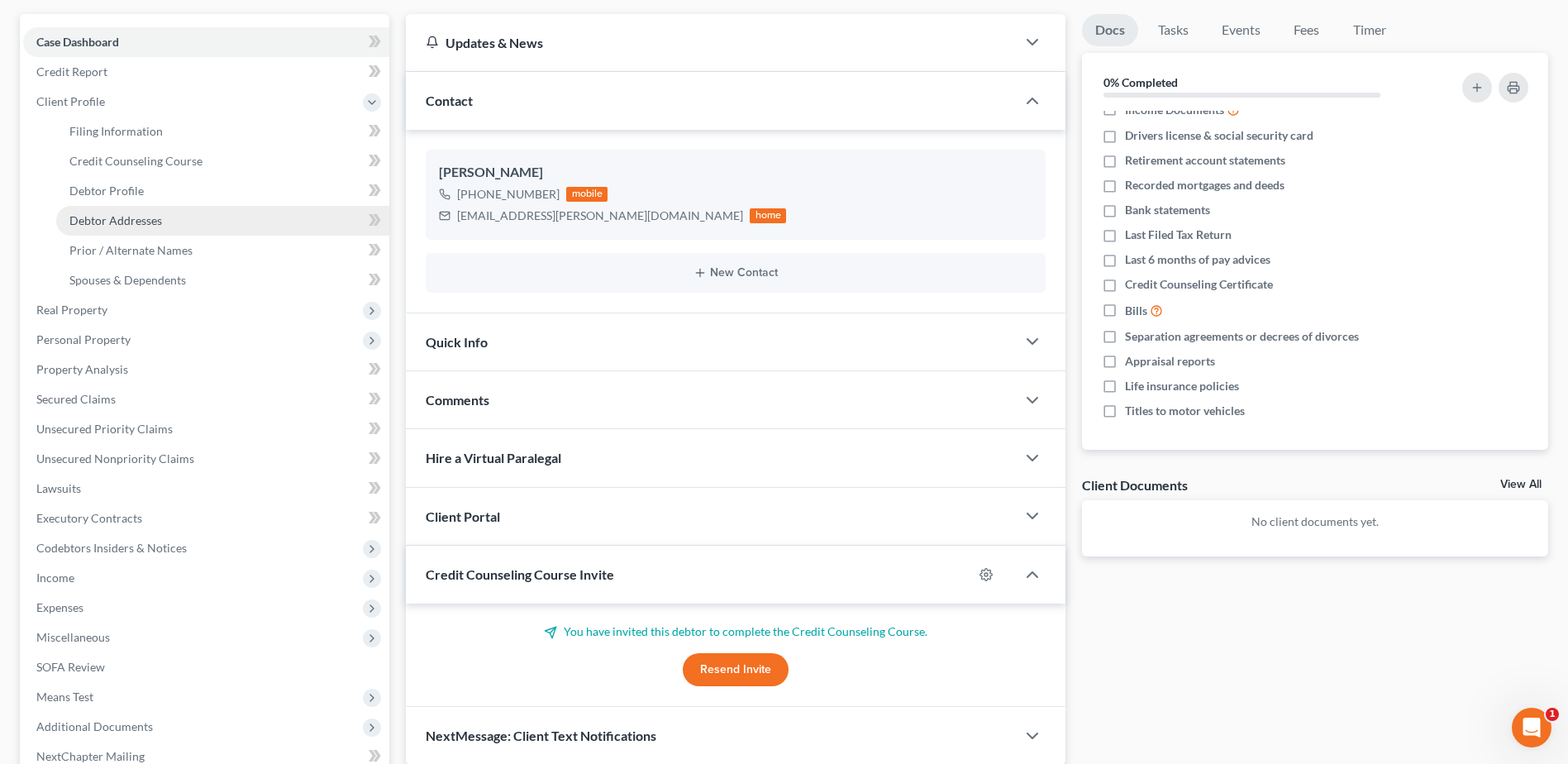
click at [162, 227] on link "Debtor Addresses" at bounding box center [223, 220] width 334 height 30
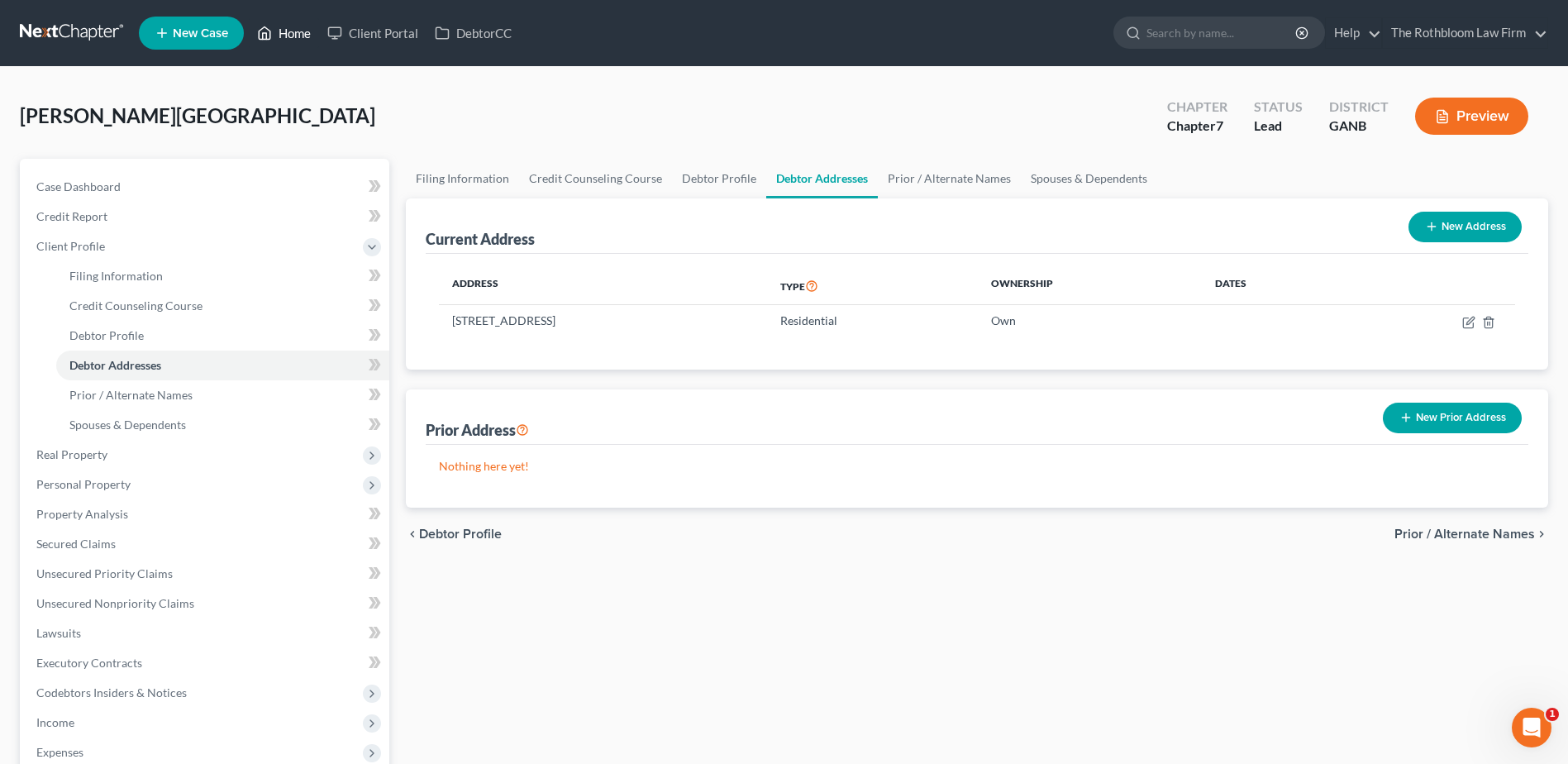
click at [294, 40] on link "Home" at bounding box center [284, 33] width 70 height 30
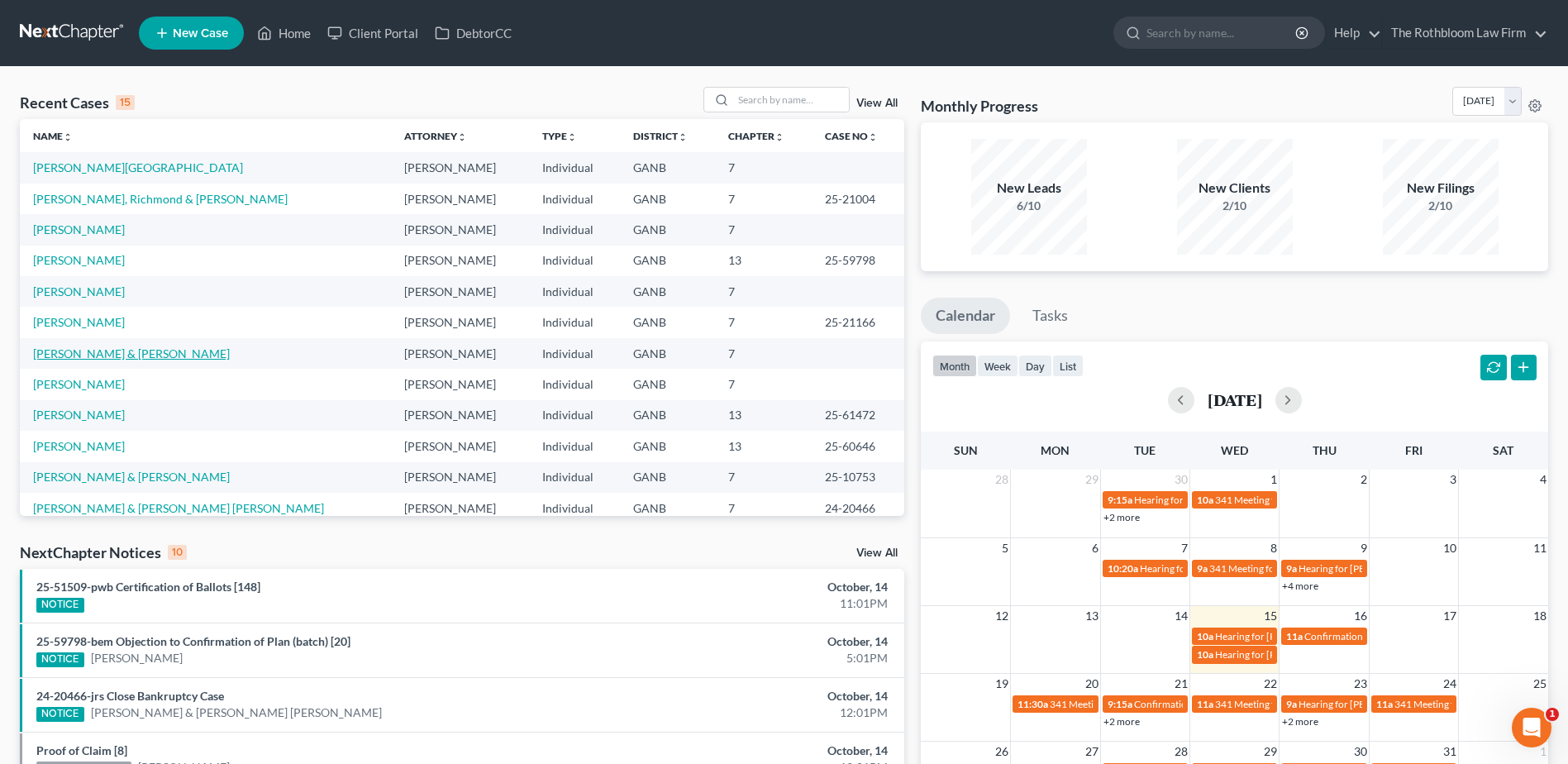
click at [110, 350] on link "[PERSON_NAME] & [PERSON_NAME]" at bounding box center [131, 353] width 197 height 14
